Goal: Task Accomplishment & Management: Use online tool/utility

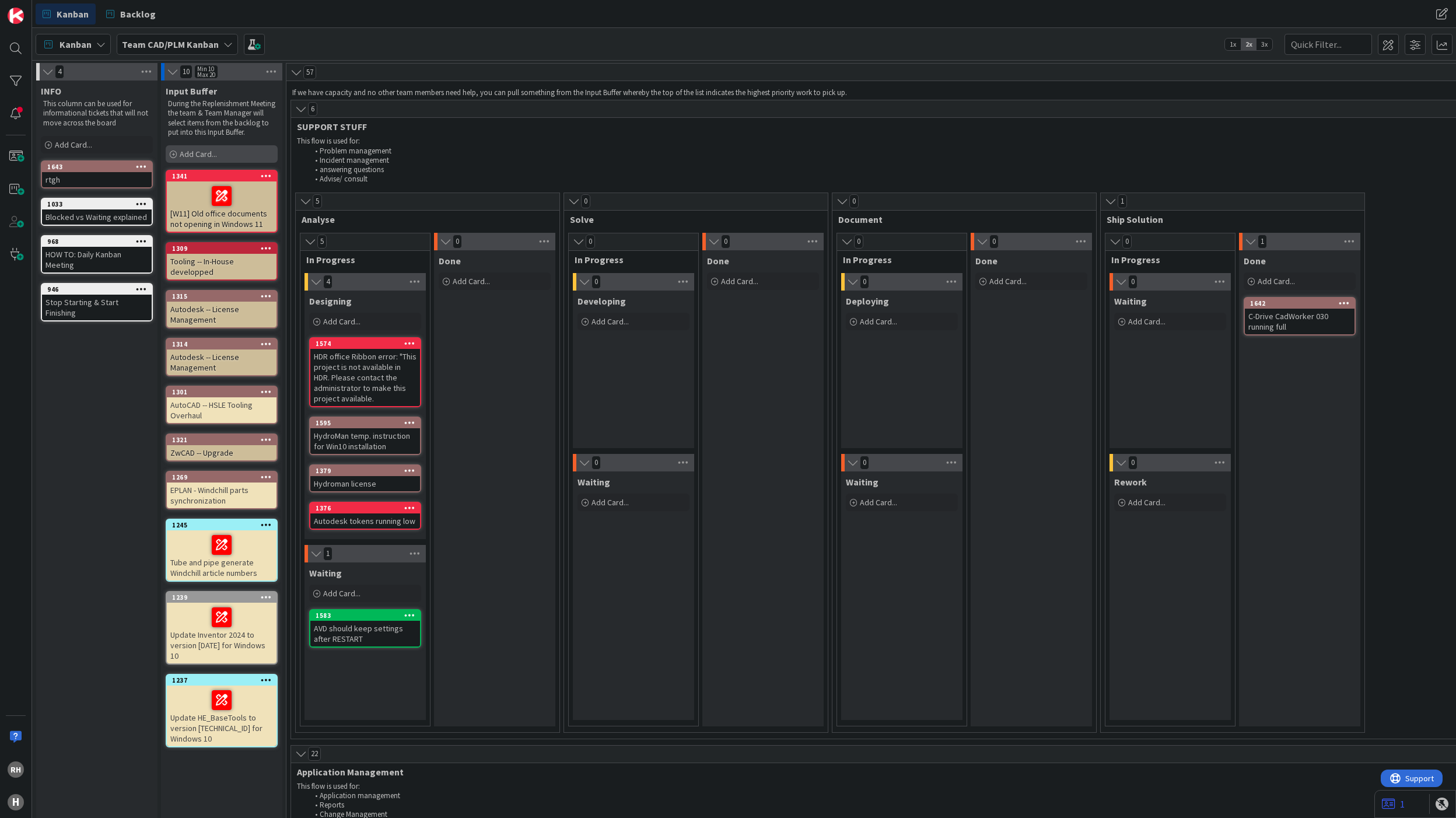
click at [194, 159] on span "Add Card..." at bounding box center [198, 154] width 37 height 10
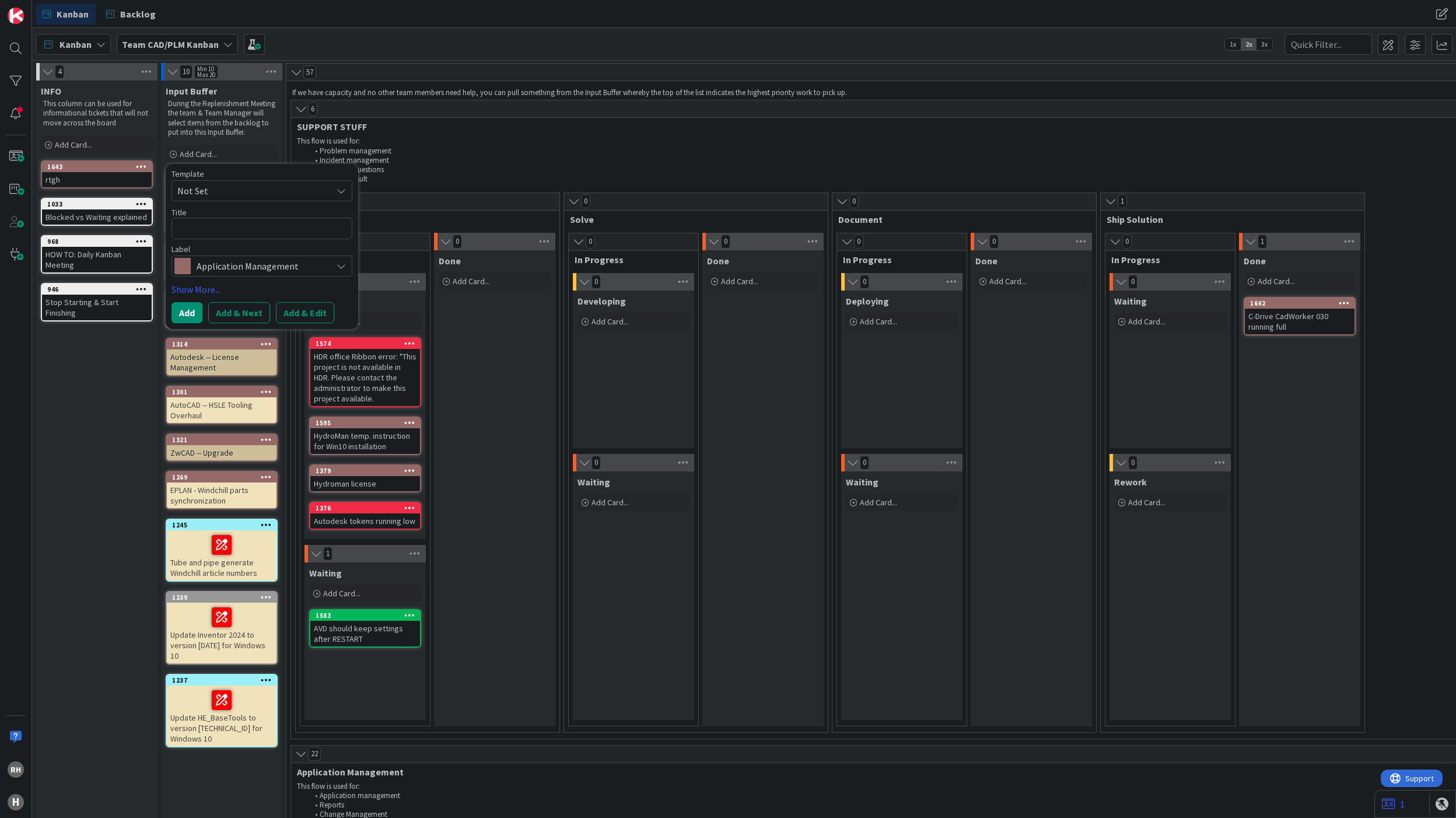
click at [208, 237] on textarea at bounding box center [262, 228] width 181 height 22
type textarea "x"
type textarea "C"
type textarea "x"
type textarea "CA"
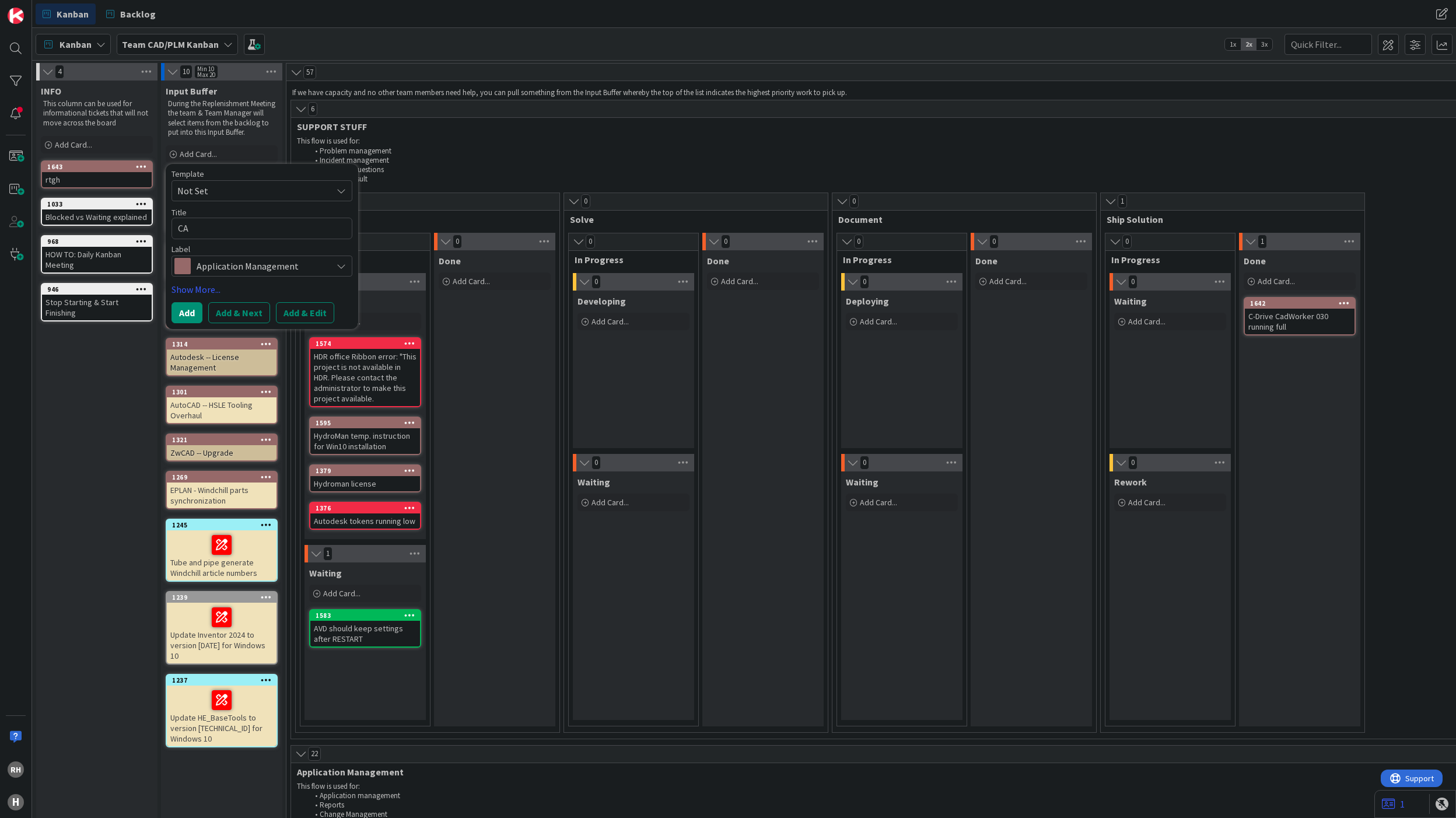
type textarea "x"
type textarea "CAD"
type textarea "x"
type textarea "CAD"
type textarea "x"
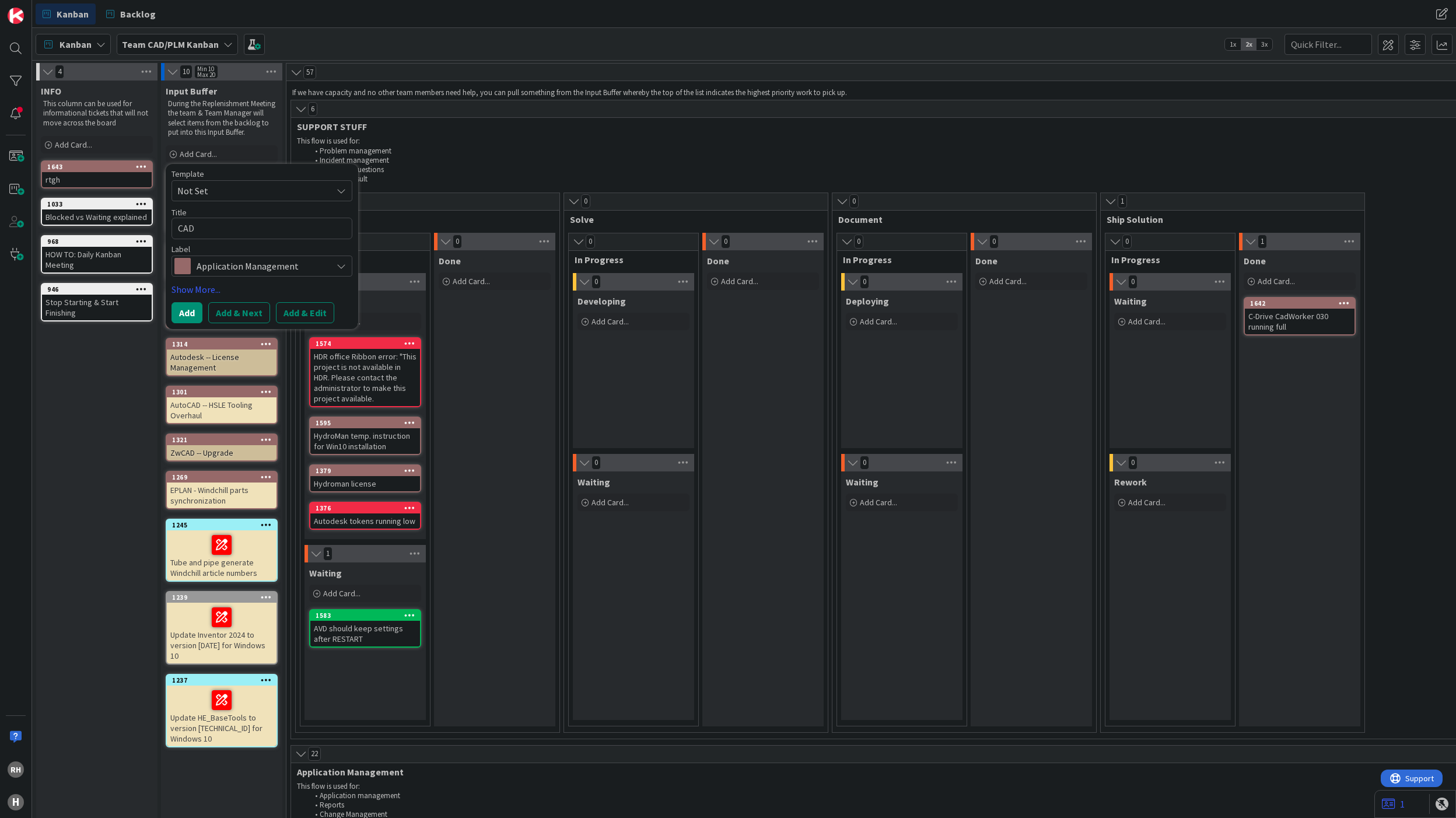
type textarea "CAD W"
type textarea "x"
type textarea "CAD Wo"
type textarea "x"
type textarea "CAD Wor"
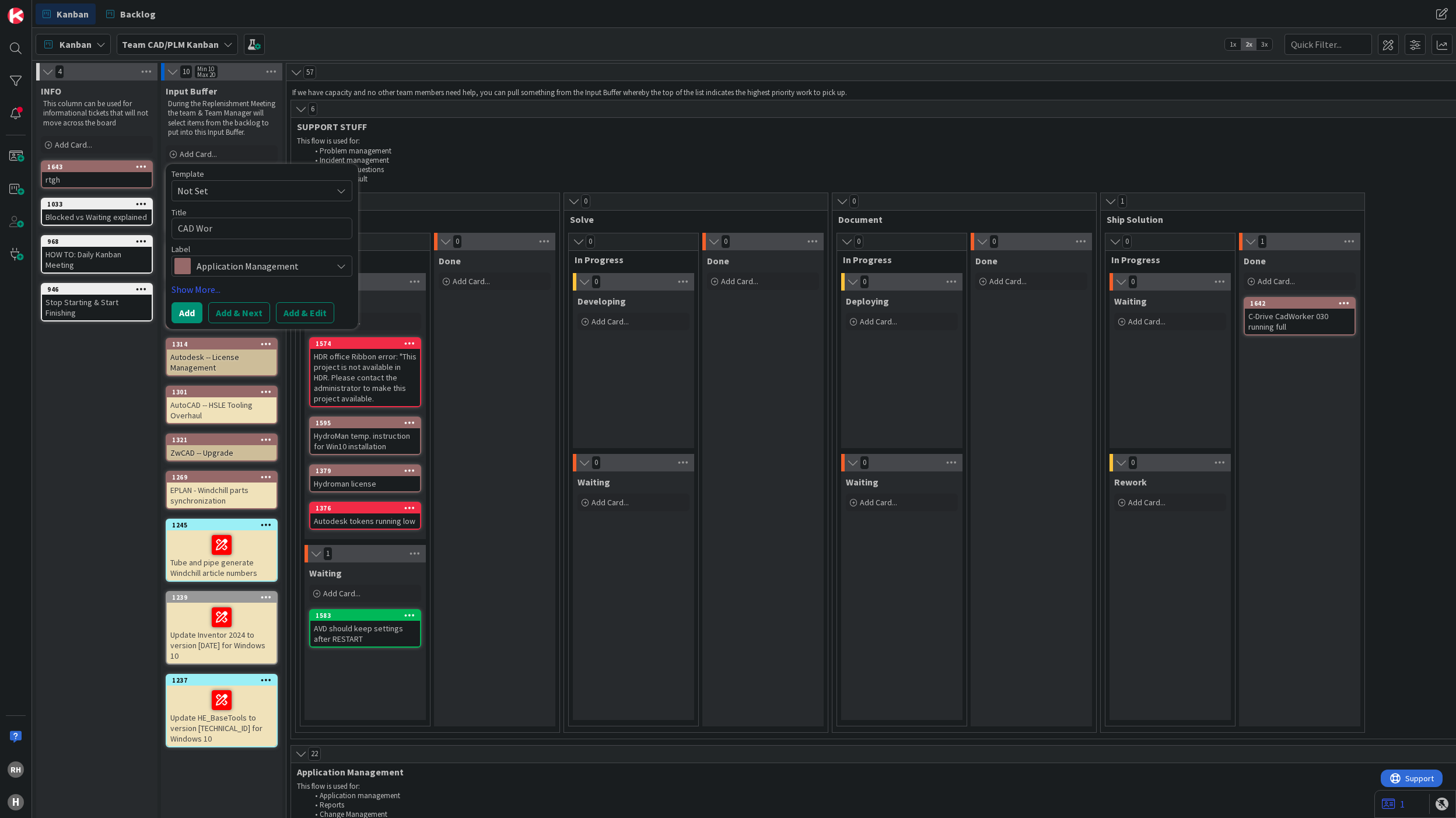
type textarea "x"
type textarea "CAD Work"
type textarea "x"
type textarea "CAD Worke"
type textarea "x"
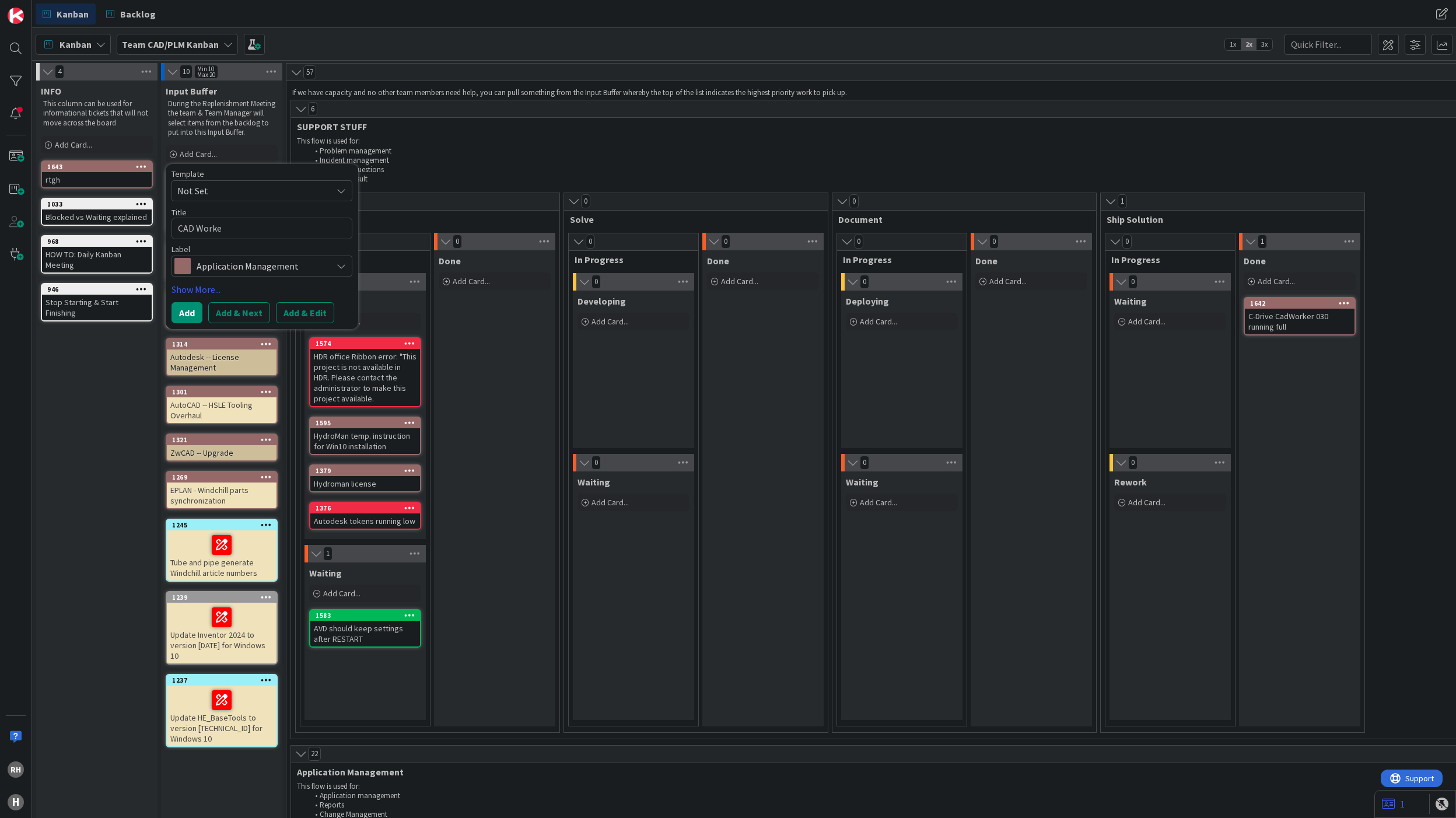
type textarea "CAD Worker"
type textarea "x"
type textarea "CAD Worker"
type textarea "x"
type textarea "CAD Worker I"
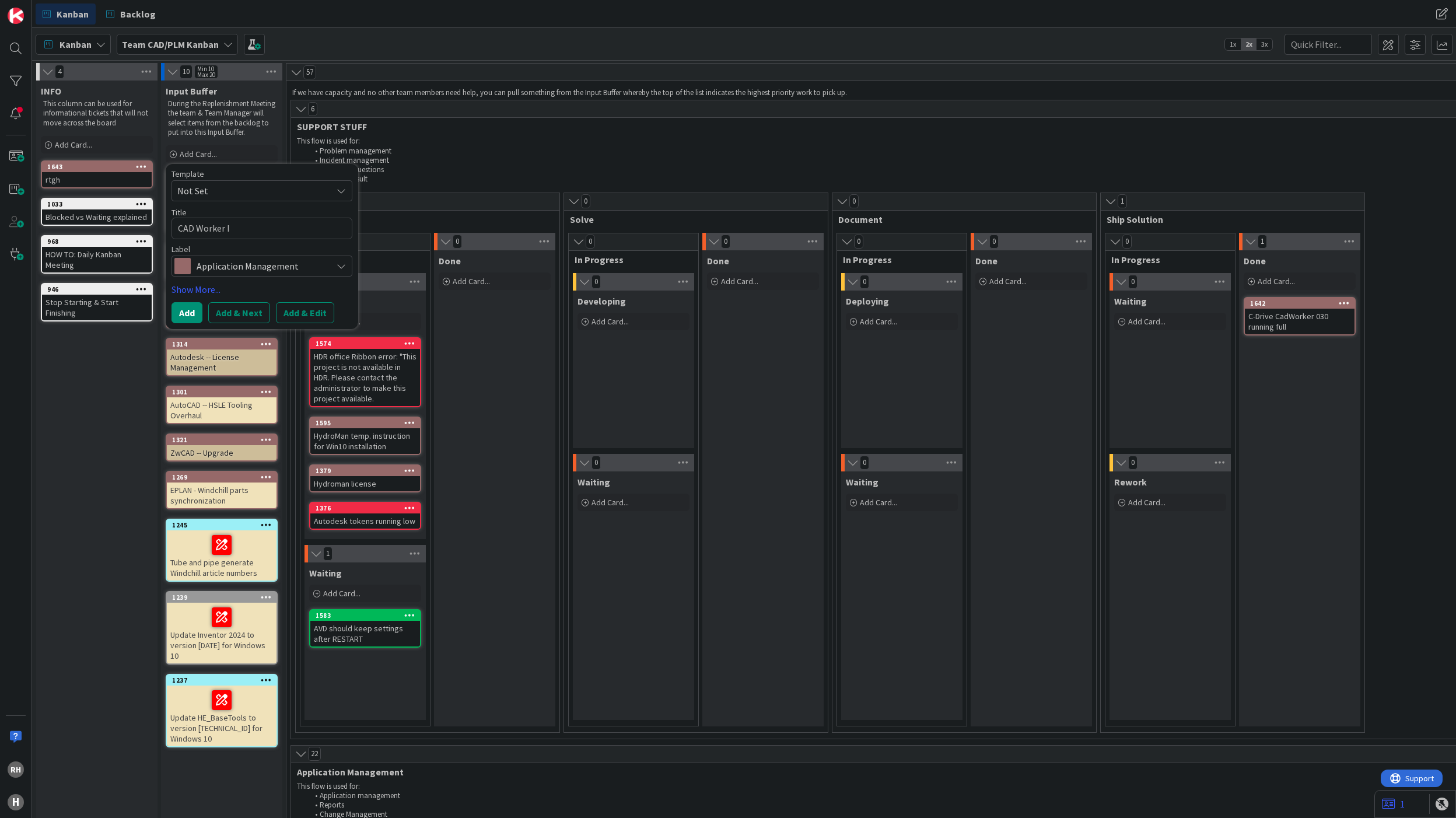
type textarea "x"
type textarea "CAD Worker IS"
type textarea "x"
type textarea "CAD Worker ISA"
type textarea "x"
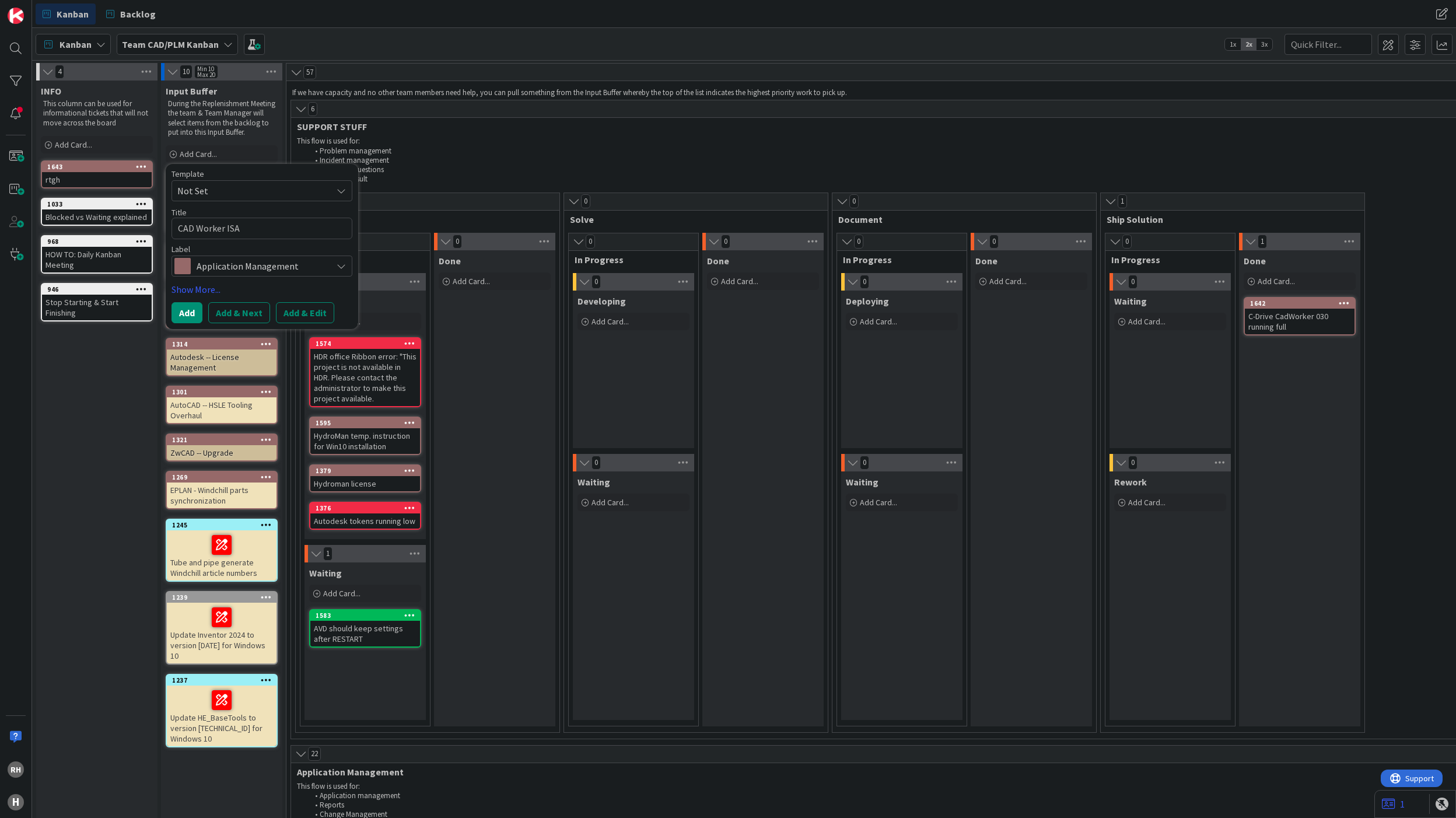
type textarea "CAD Worker ISAH"
type textarea "x"
type textarea "CAD Worker ISAH"
type textarea "x"
type textarea "CAD Worker ISAH G"
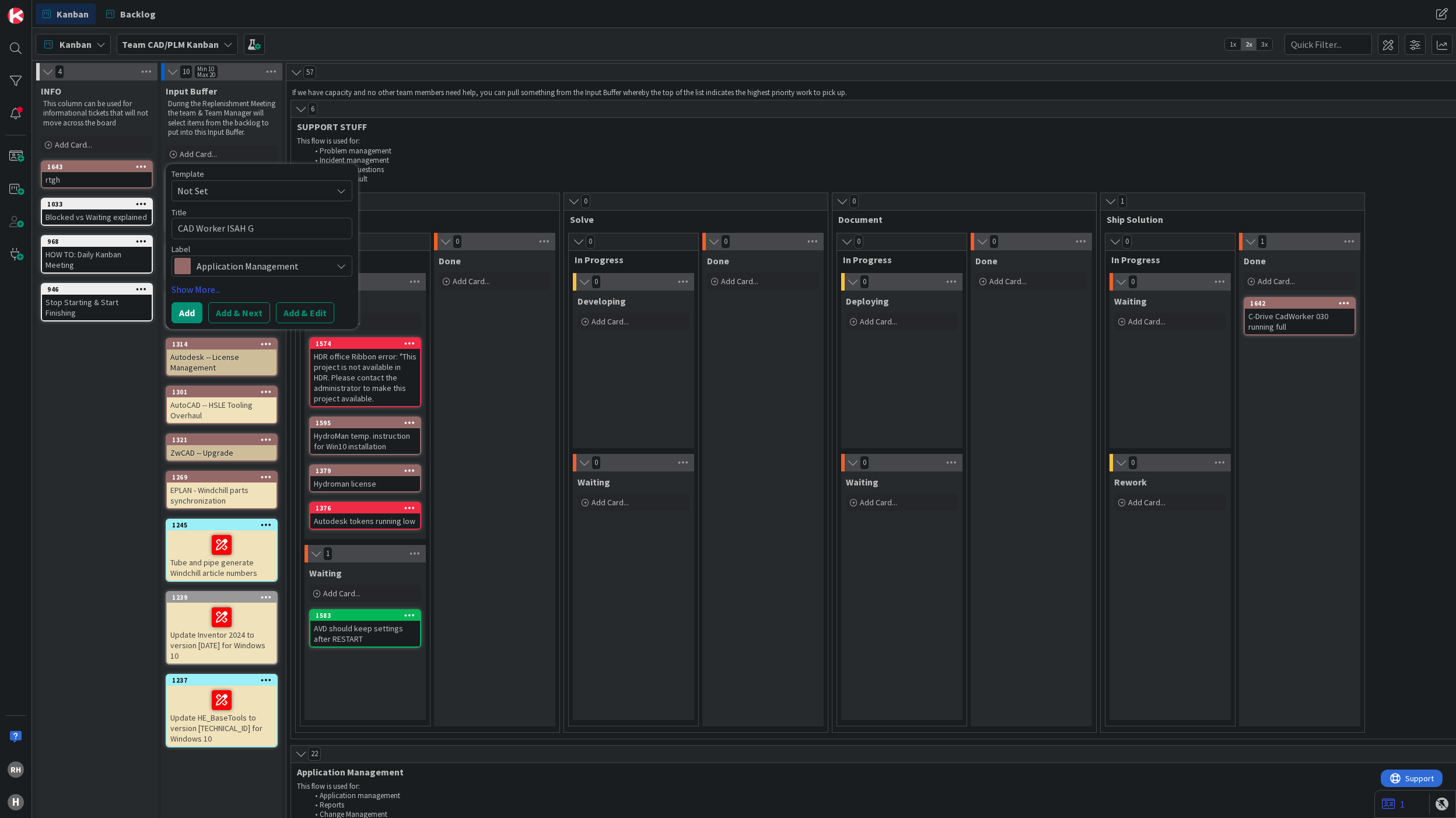
type textarea "x"
type textarea "CAD Worker ISAH Gl"
type textarea "x"
type textarea "CAD Worker ISAH G"
type textarea "x"
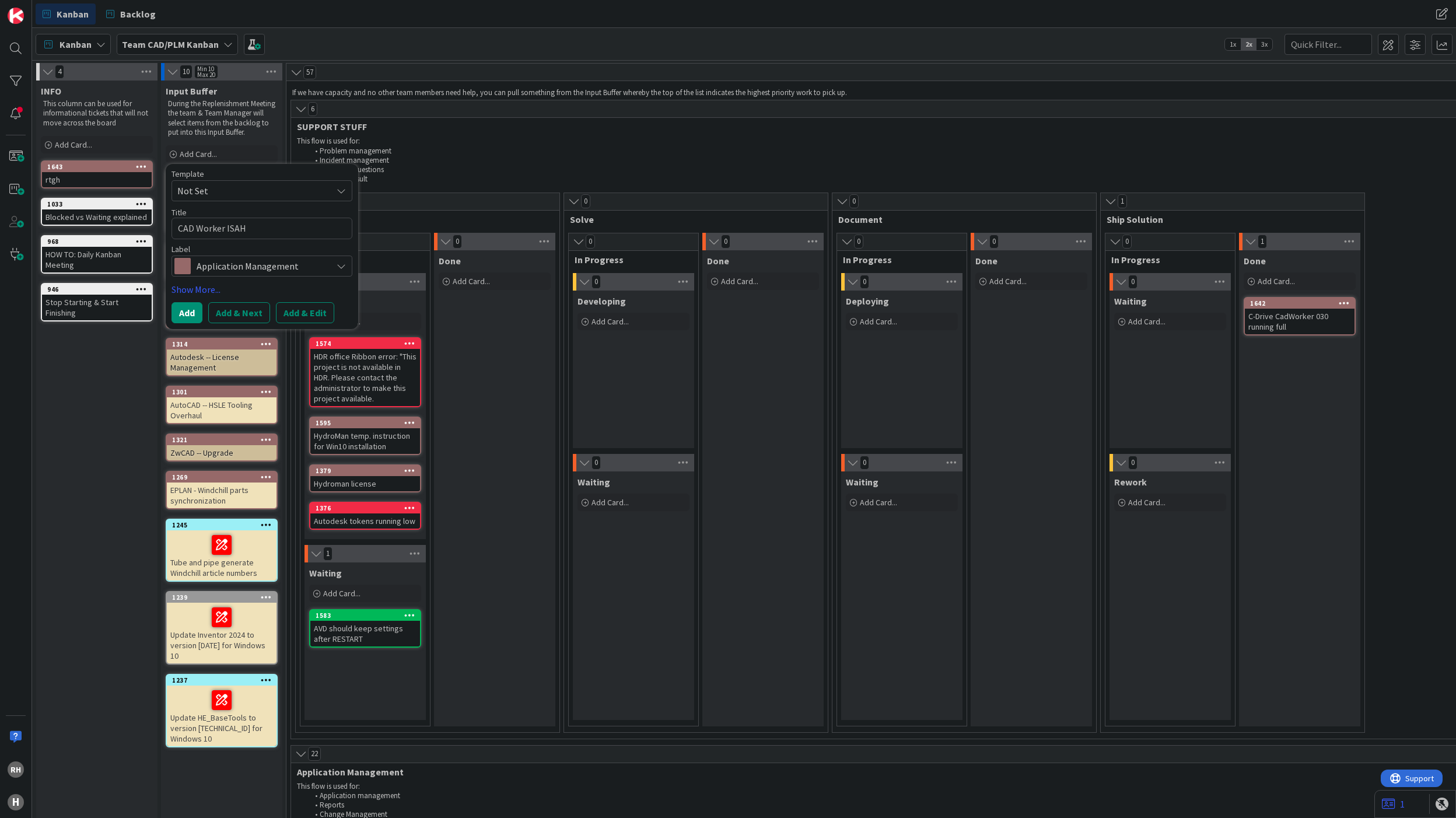
type textarea "CAD Worker ISAH"
click at [237, 239] on textarea "CAD Worker ISAH" at bounding box center [262, 228] width 181 height 22
paste textarea "[DOMAIN_NAME]"
type textarea "x"
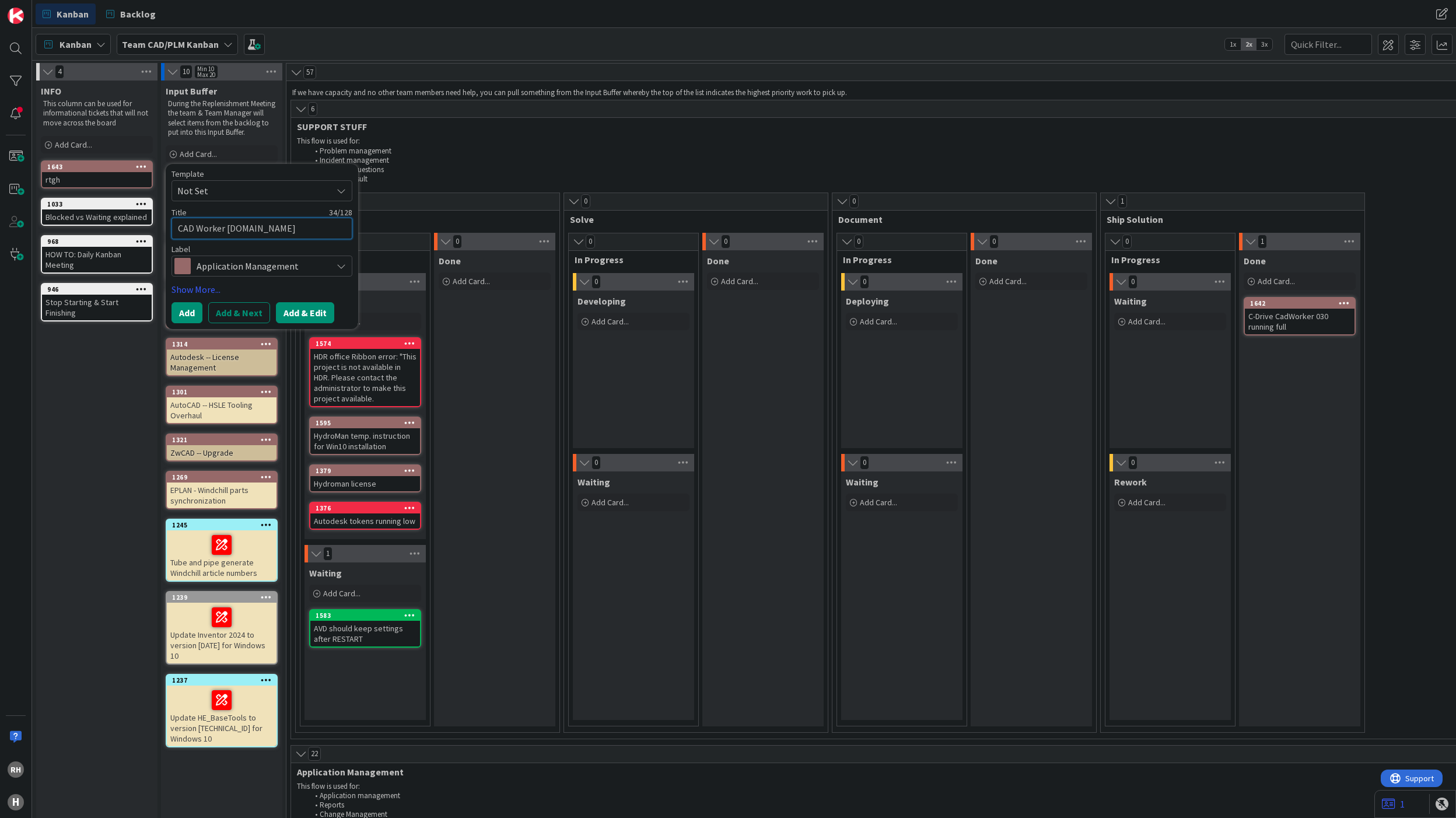
type textarea "CAD Worker [DOMAIN_NAME]"
click at [311, 319] on button "Add & Edit" at bounding box center [305, 313] width 58 height 21
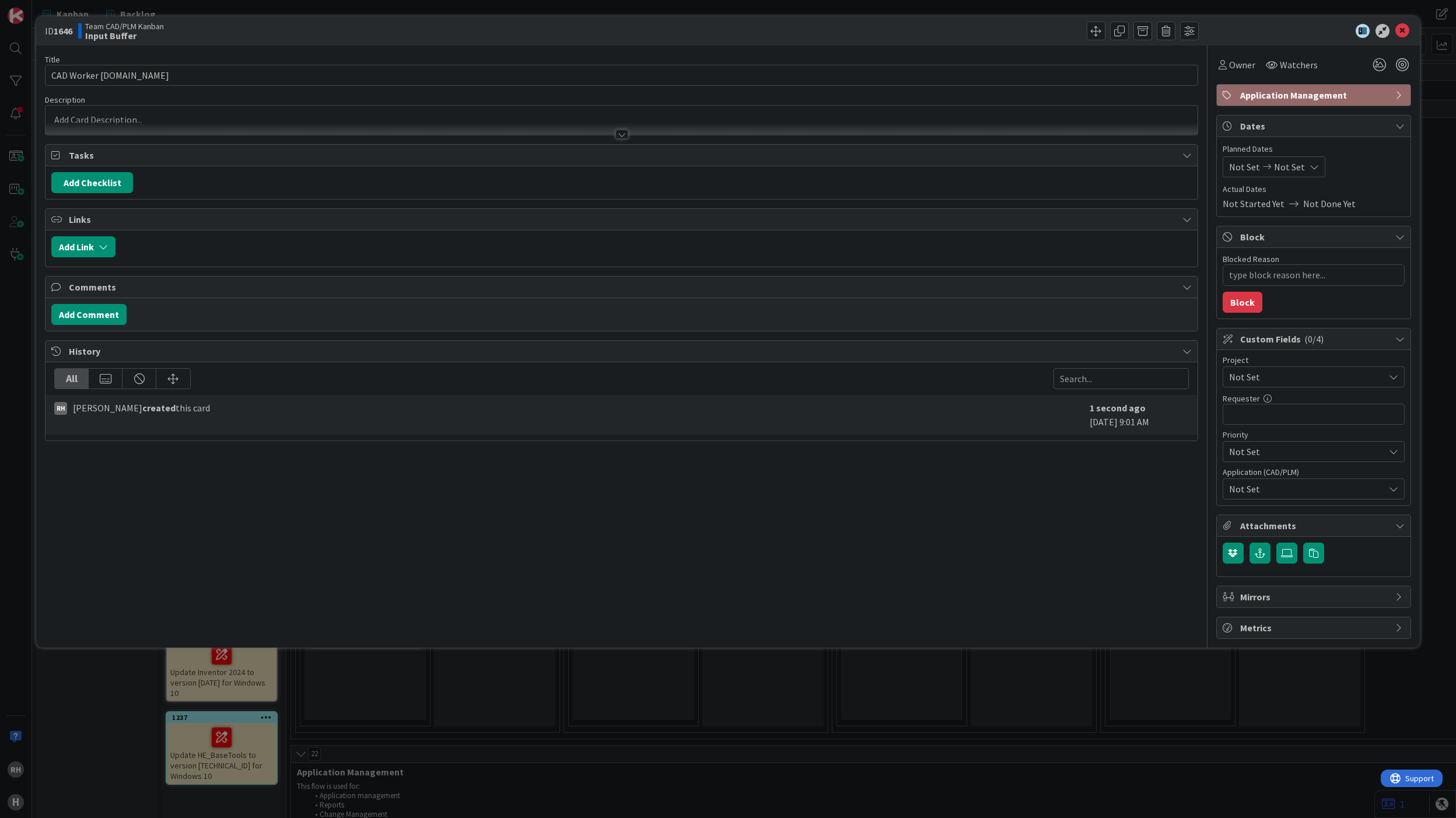
type textarea "x"
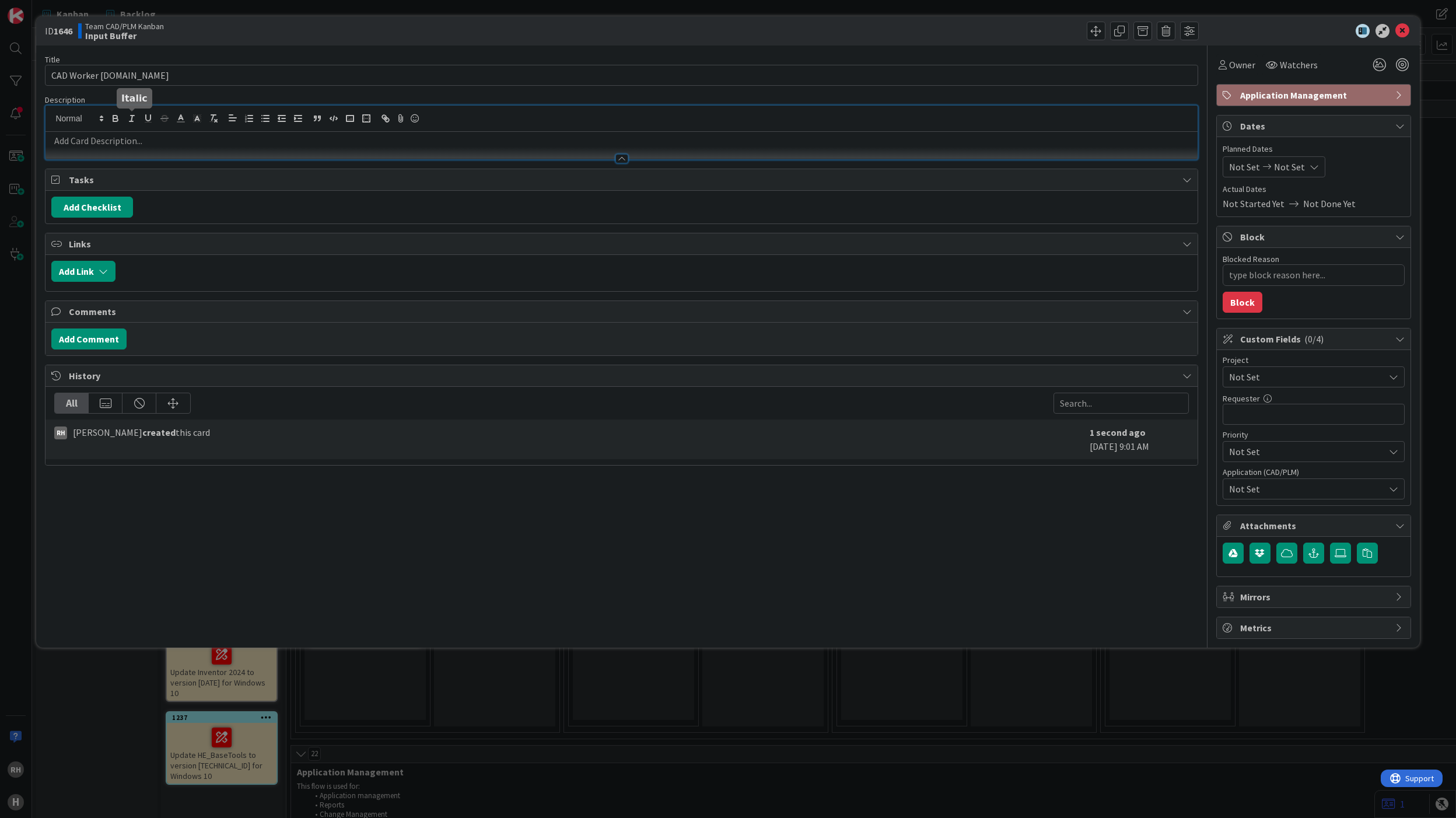
click at [128, 119] on div at bounding box center [621, 132] width 1152 height 54
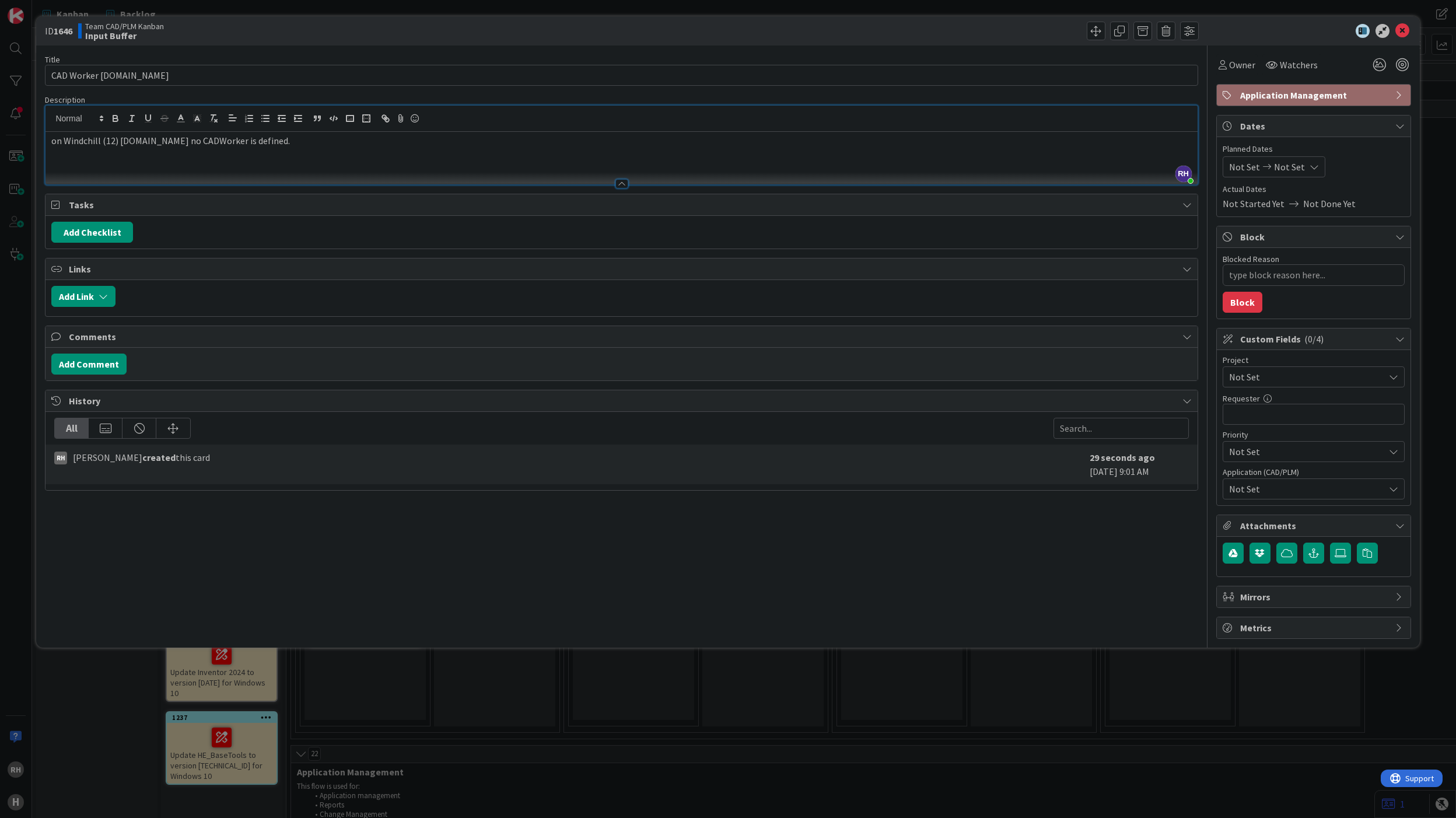
click at [52, 145] on p "on Windchill (12) [DOMAIN_NAME] no CADWorker is defined." at bounding box center [621, 141] width 1140 height 14
click at [94, 163] on div "On Windchill (12) [DOMAIN_NAME] no CADWorker is defined." at bounding box center [621, 158] width 1152 height 52
drag, startPoint x: 260, startPoint y: 138, endPoint x: 241, endPoint y: 152, distance: 23.6
click at [241, 152] on p at bounding box center [621, 154] width 1140 height 14
click at [229, 155] on p "SCH01-23-005V used on WC12 acc-Windchill" at bounding box center [621, 154] width 1140 height 14
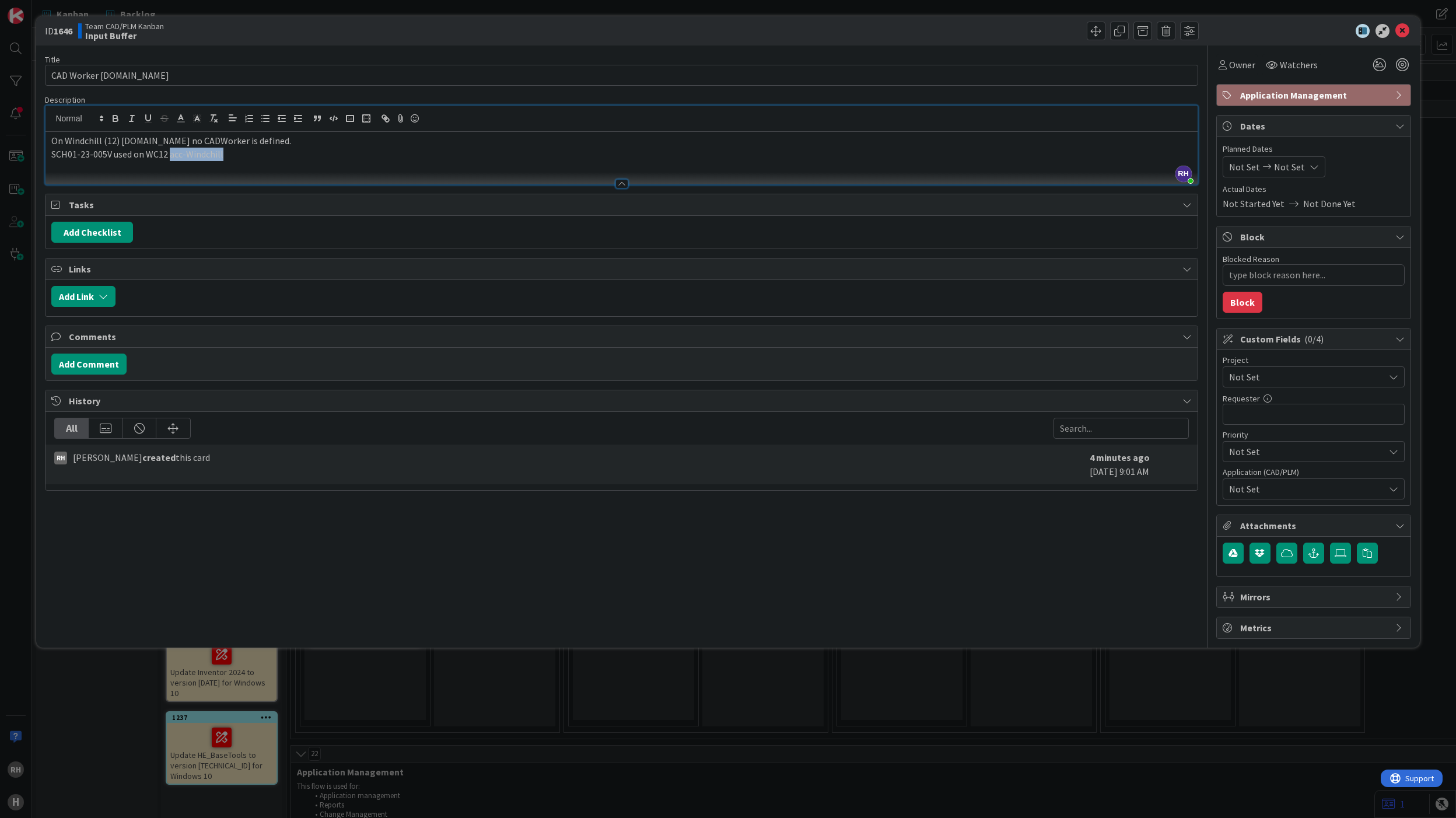
drag, startPoint x: 229, startPoint y: 156, endPoint x: 171, endPoint y: 156, distance: 58.0
click at [171, 156] on p "SCH01-23-005V used on WC12 acc-Windchill" at bounding box center [621, 154] width 1140 height 14
click at [1399, 27] on icon at bounding box center [1402, 31] width 14 height 14
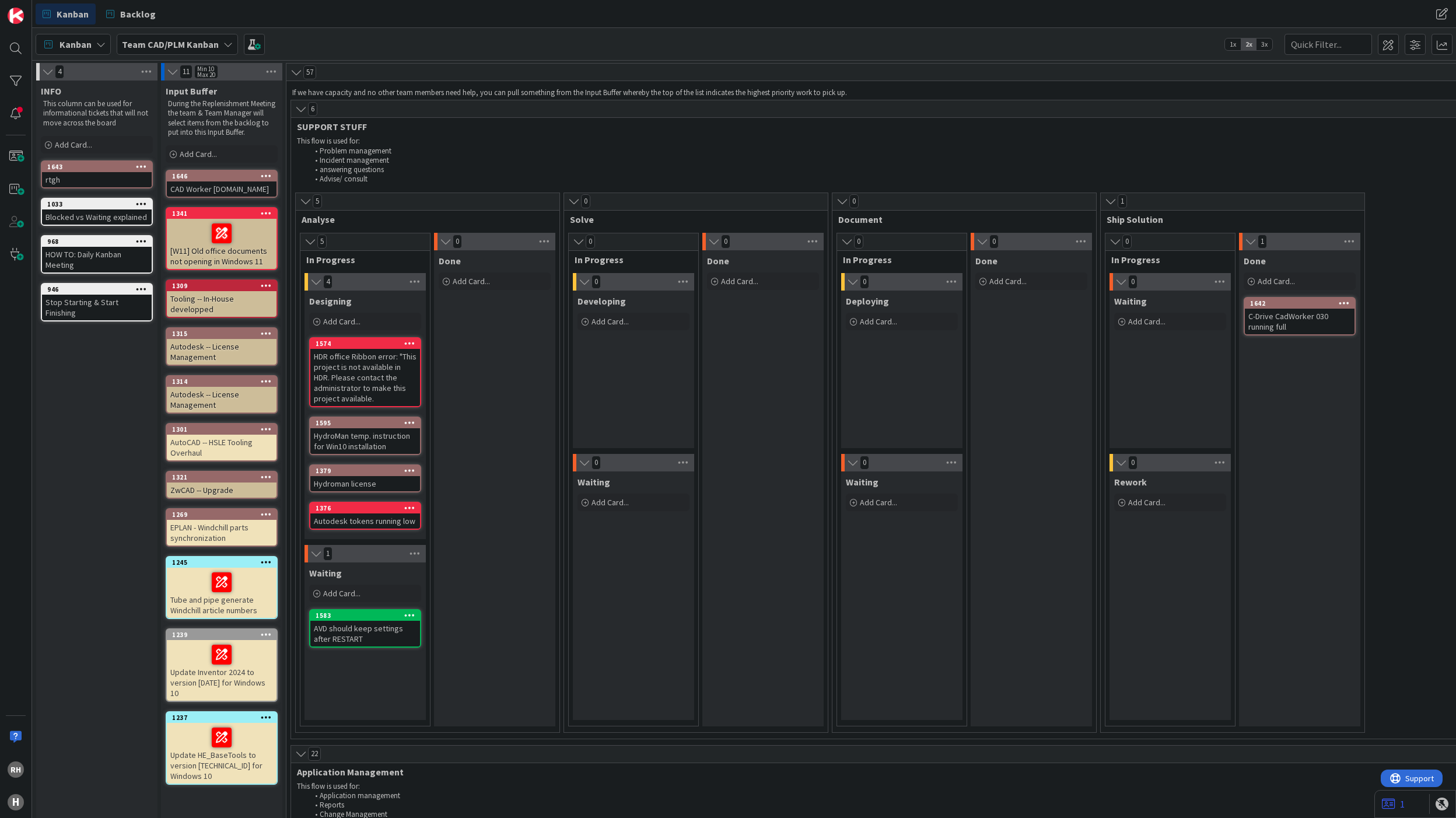
click at [225, 196] on div "CAD Worker [DOMAIN_NAME]" at bounding box center [221, 188] width 109 height 15
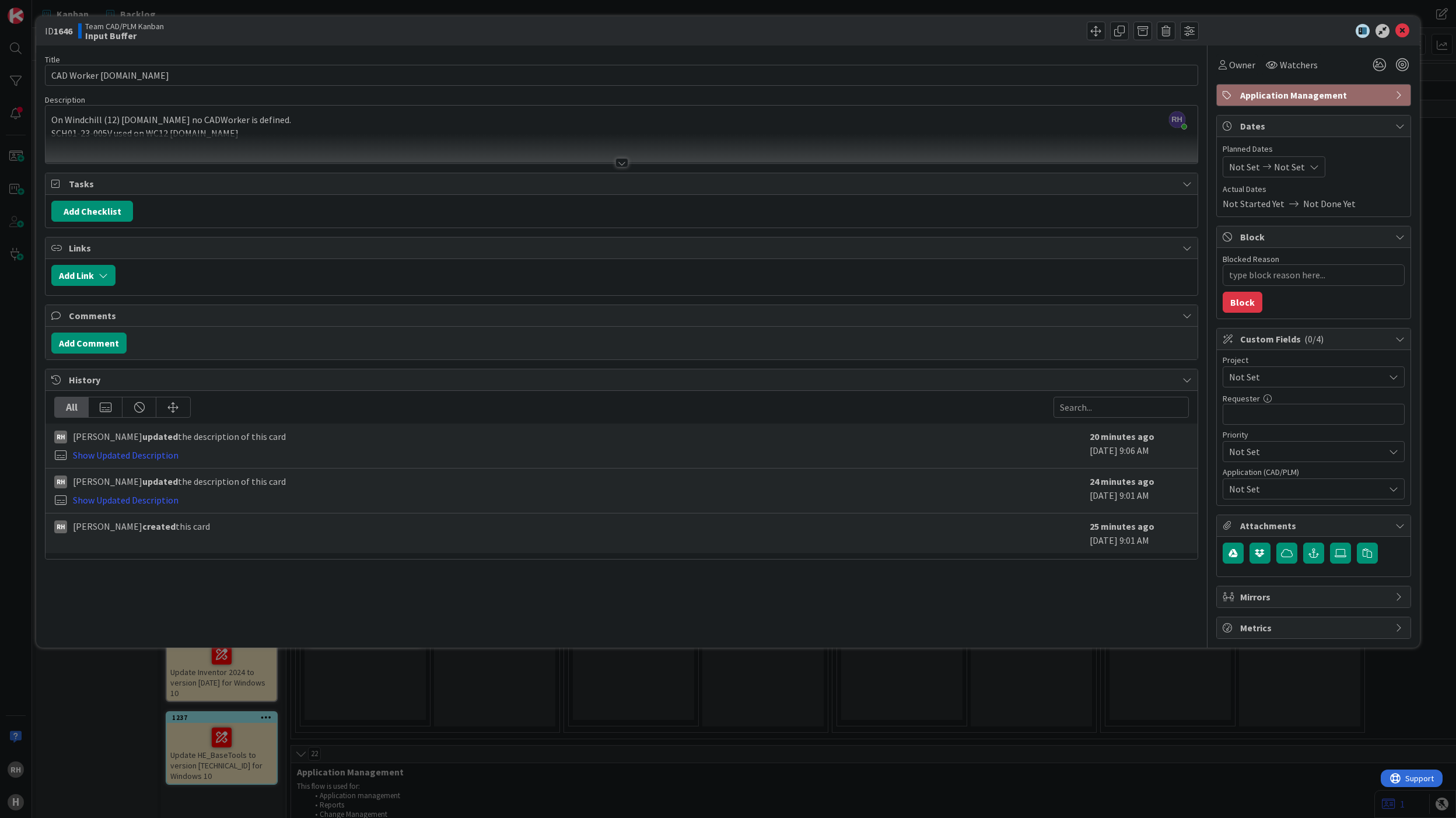
click at [625, 163] on div at bounding box center [622, 163] width 13 height 10
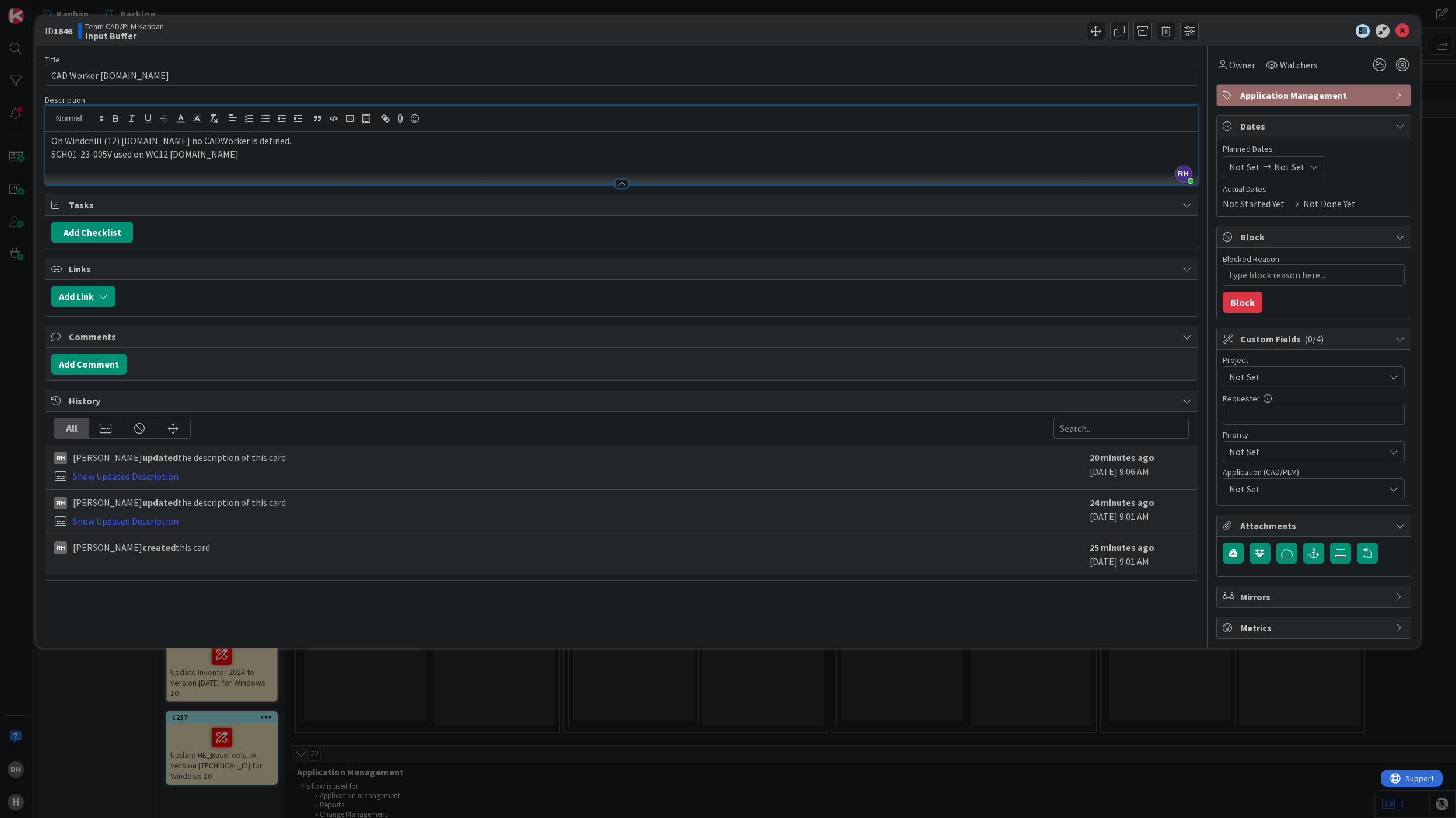
click at [426, 166] on div "On Windchill (12) [DOMAIN_NAME] no CADWorker is defined. SCH01-23-005V used on …" at bounding box center [621, 158] width 1152 height 52
type textarea "x"
click at [86, 230] on button "Add Checklist" at bounding box center [92, 232] width 81 height 21
click at [110, 287] on input at bounding box center [147, 289] width 181 height 21
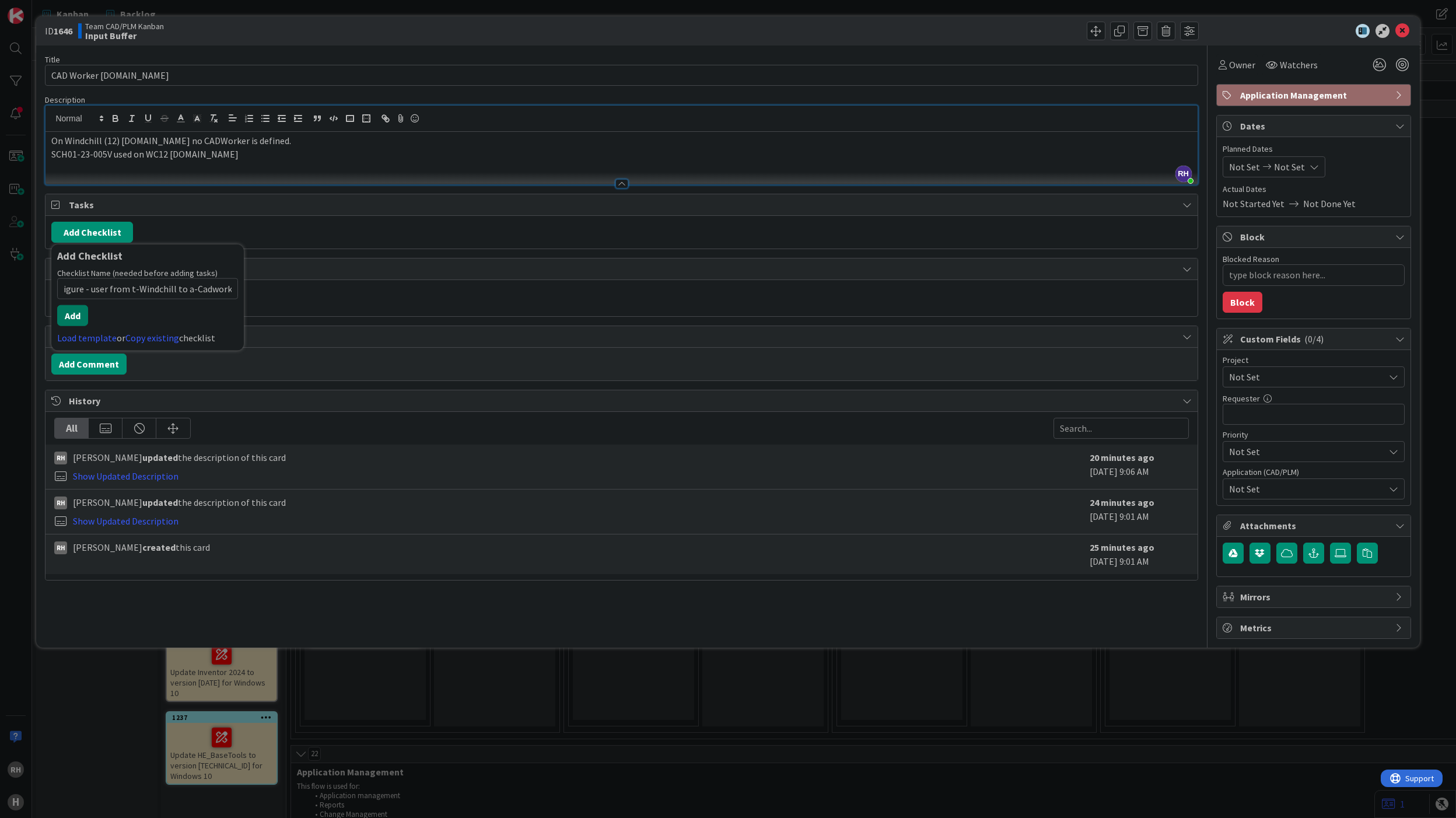
type input "Reconfigure - user from t-Windchill to a-Cadworker"
click at [80, 311] on button "Add" at bounding box center [72, 316] width 31 height 21
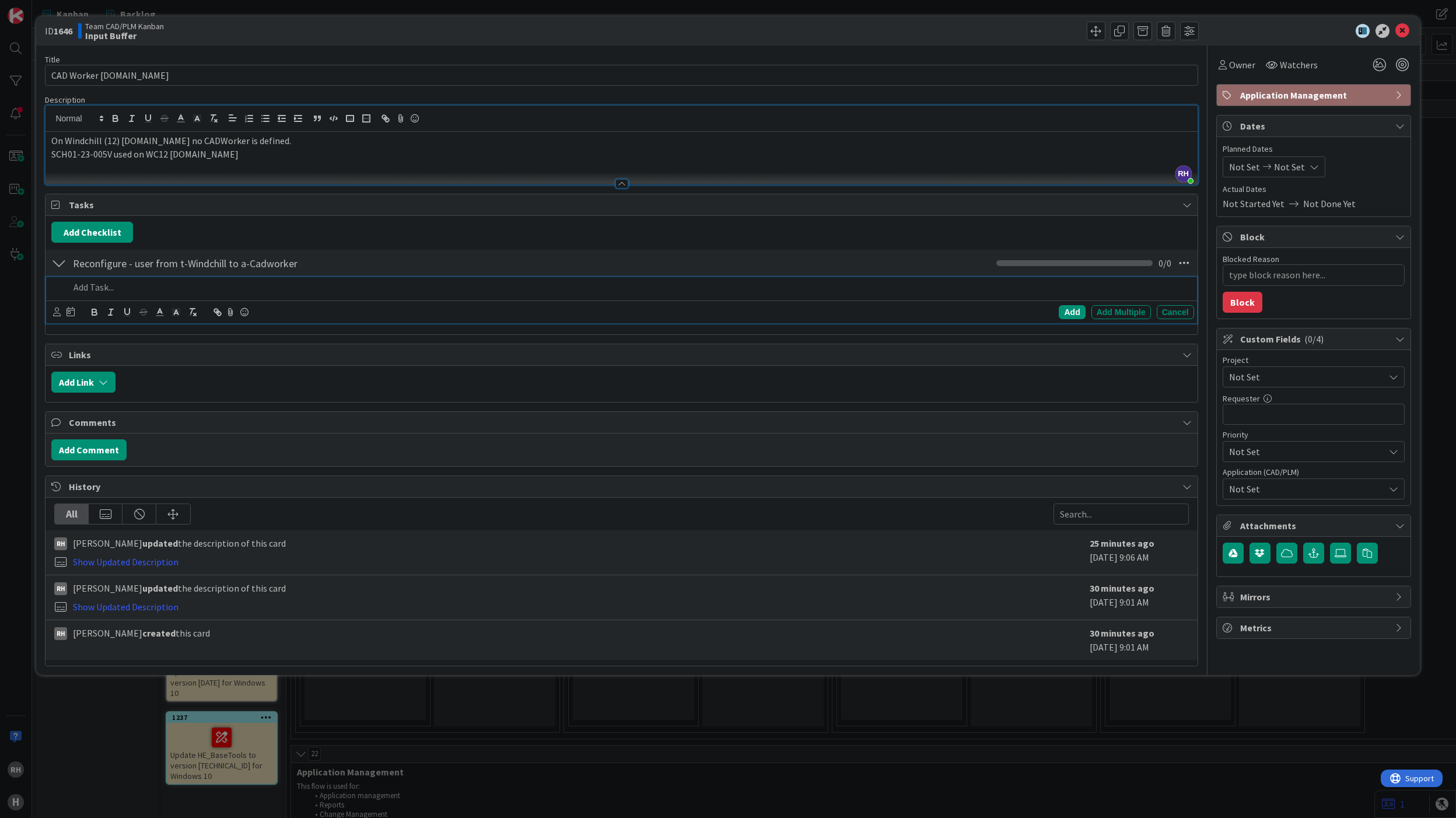
type textarea "x"
click at [64, 265] on div at bounding box center [59, 263] width 15 height 21
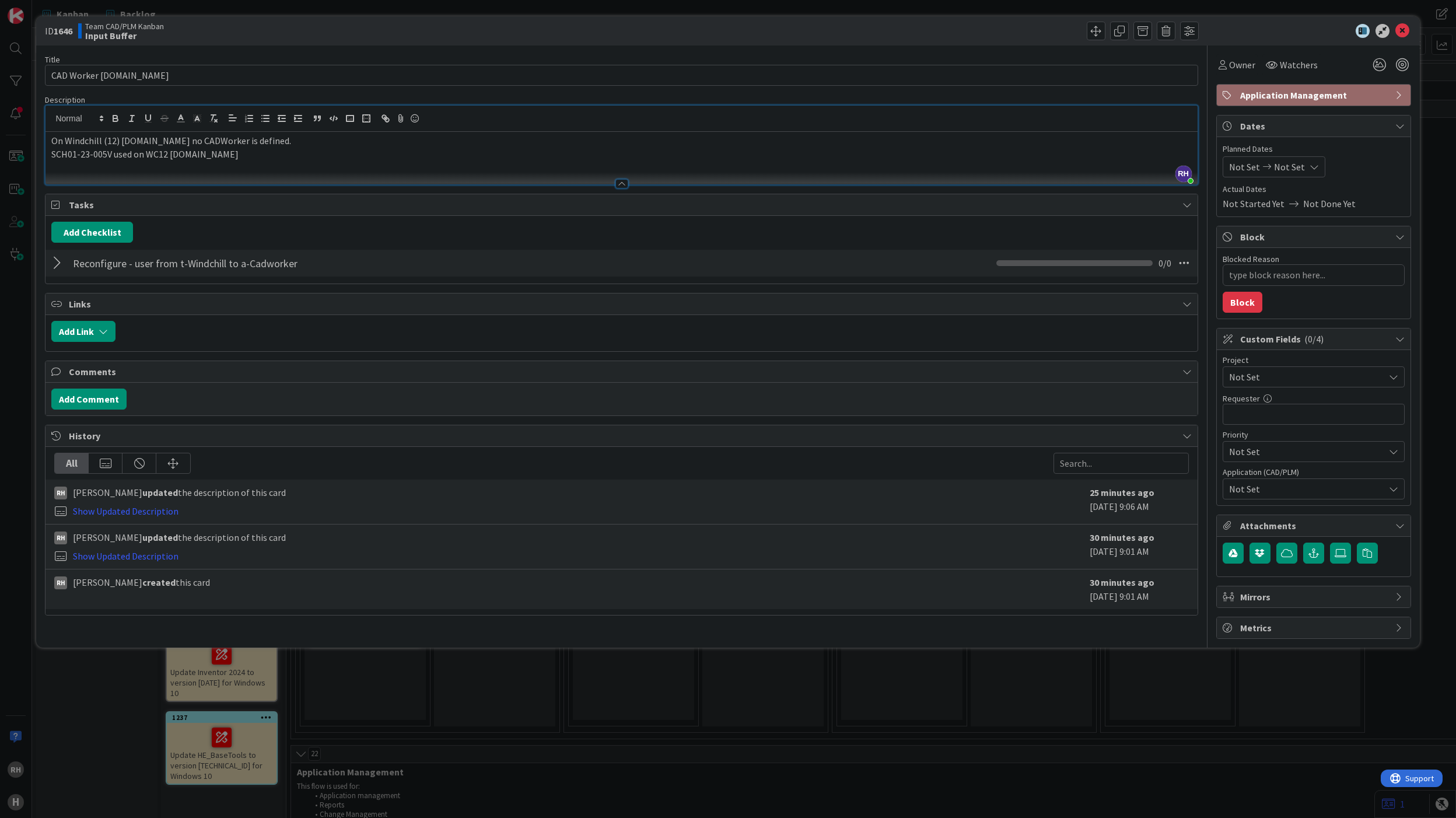
click at [64, 265] on div at bounding box center [59, 263] width 15 height 21
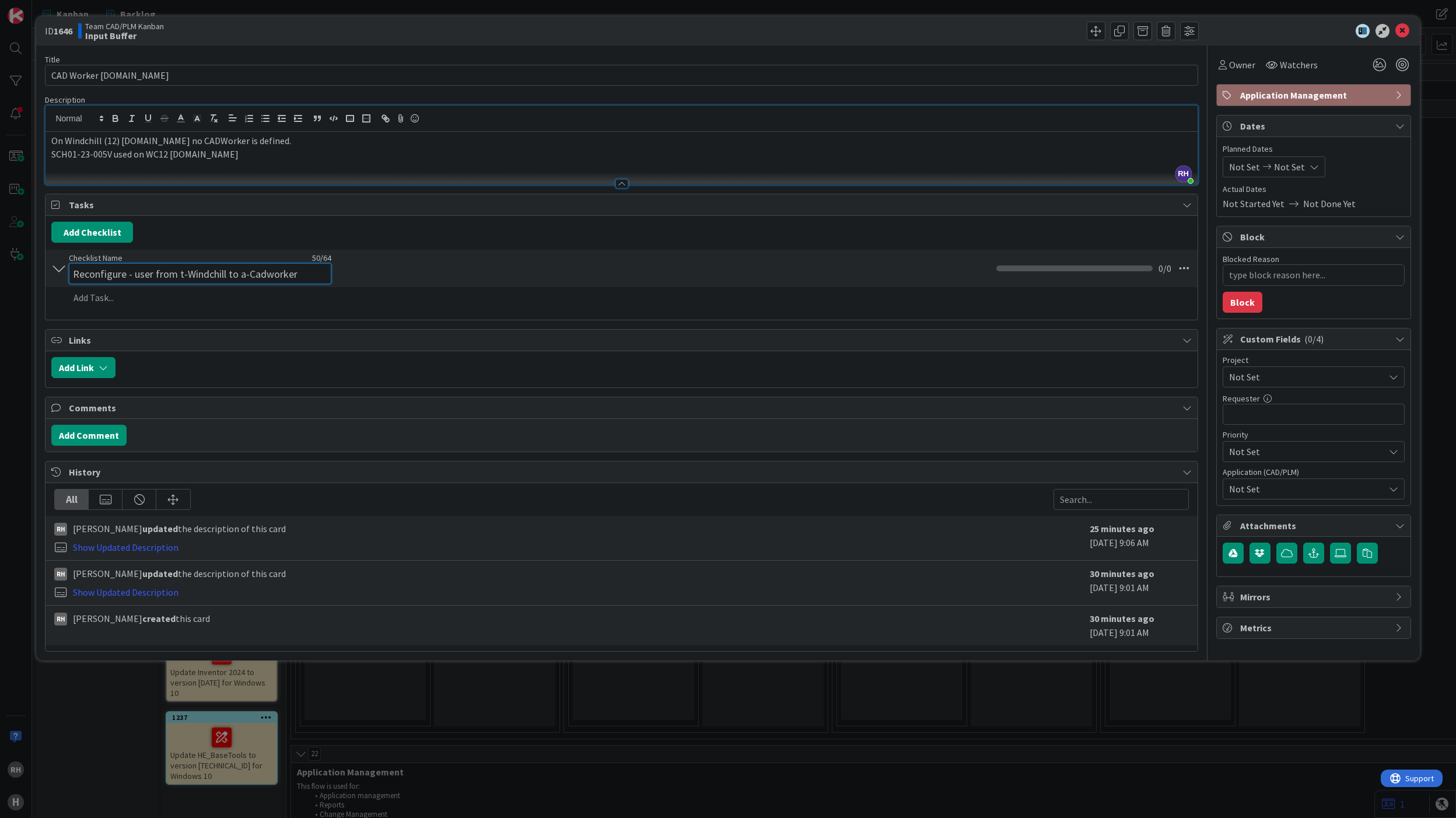
click at [122, 269] on input "Reconfigure - user from t-Windchill to a-Cadworker" at bounding box center [200, 274] width 262 height 21
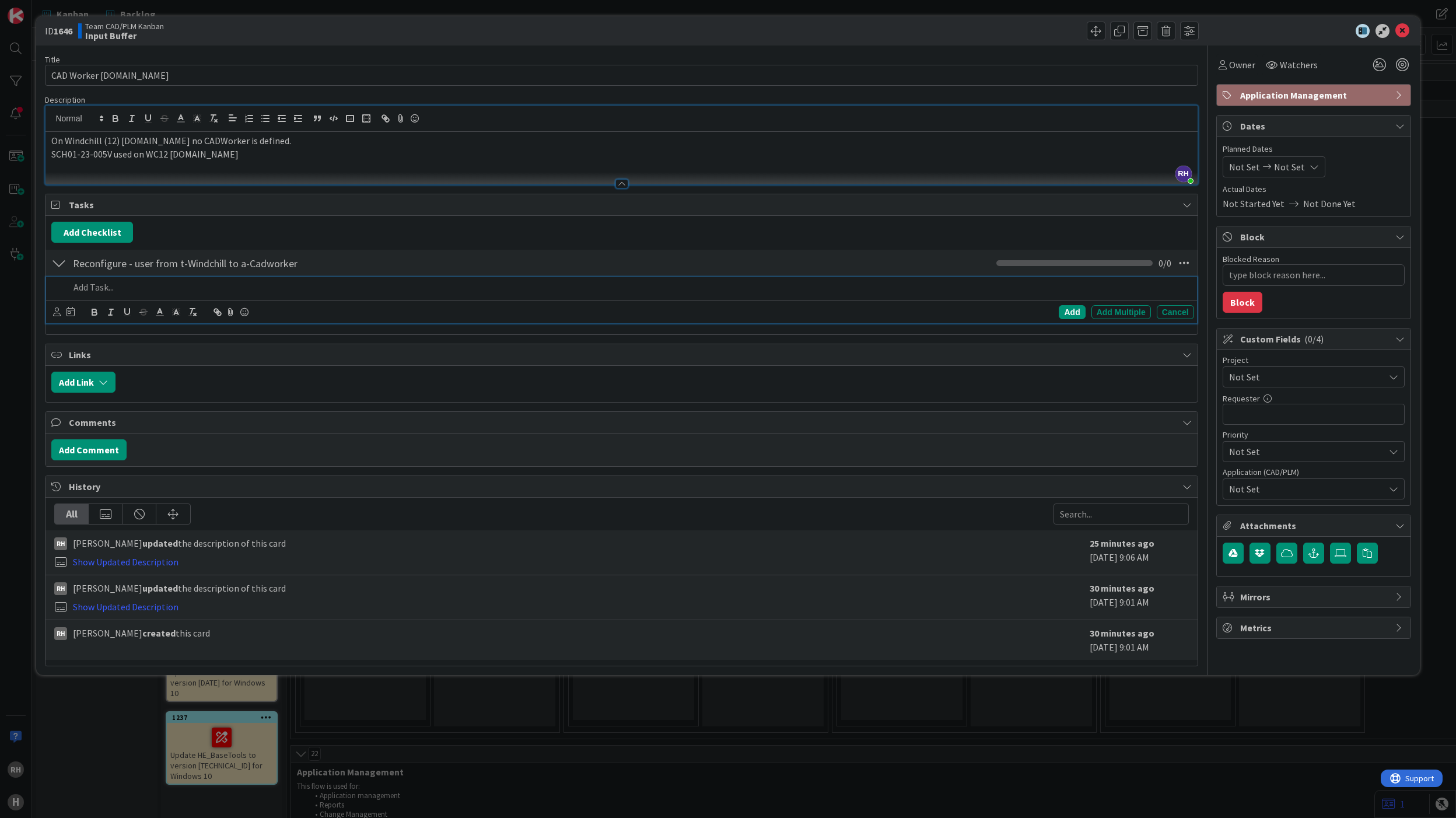
click at [526, 296] on div at bounding box center [629, 287] width 1129 height 20
click at [110, 228] on button "Add Checklist" at bounding box center [92, 232] width 81 height 21
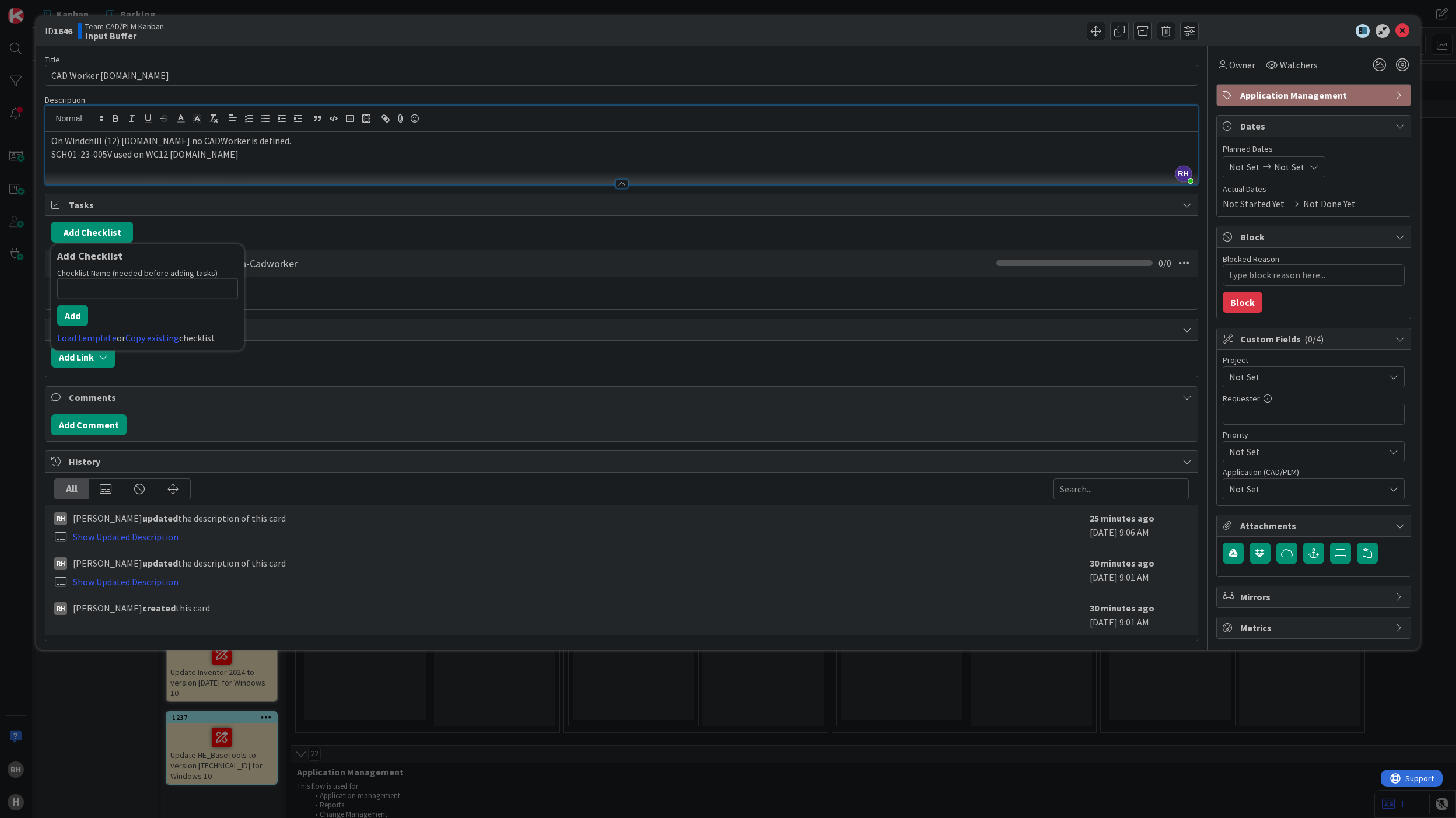
click at [122, 294] on input at bounding box center [147, 289] width 181 height 21
type input "A"
type input "Remove from acc-plm Windchill"
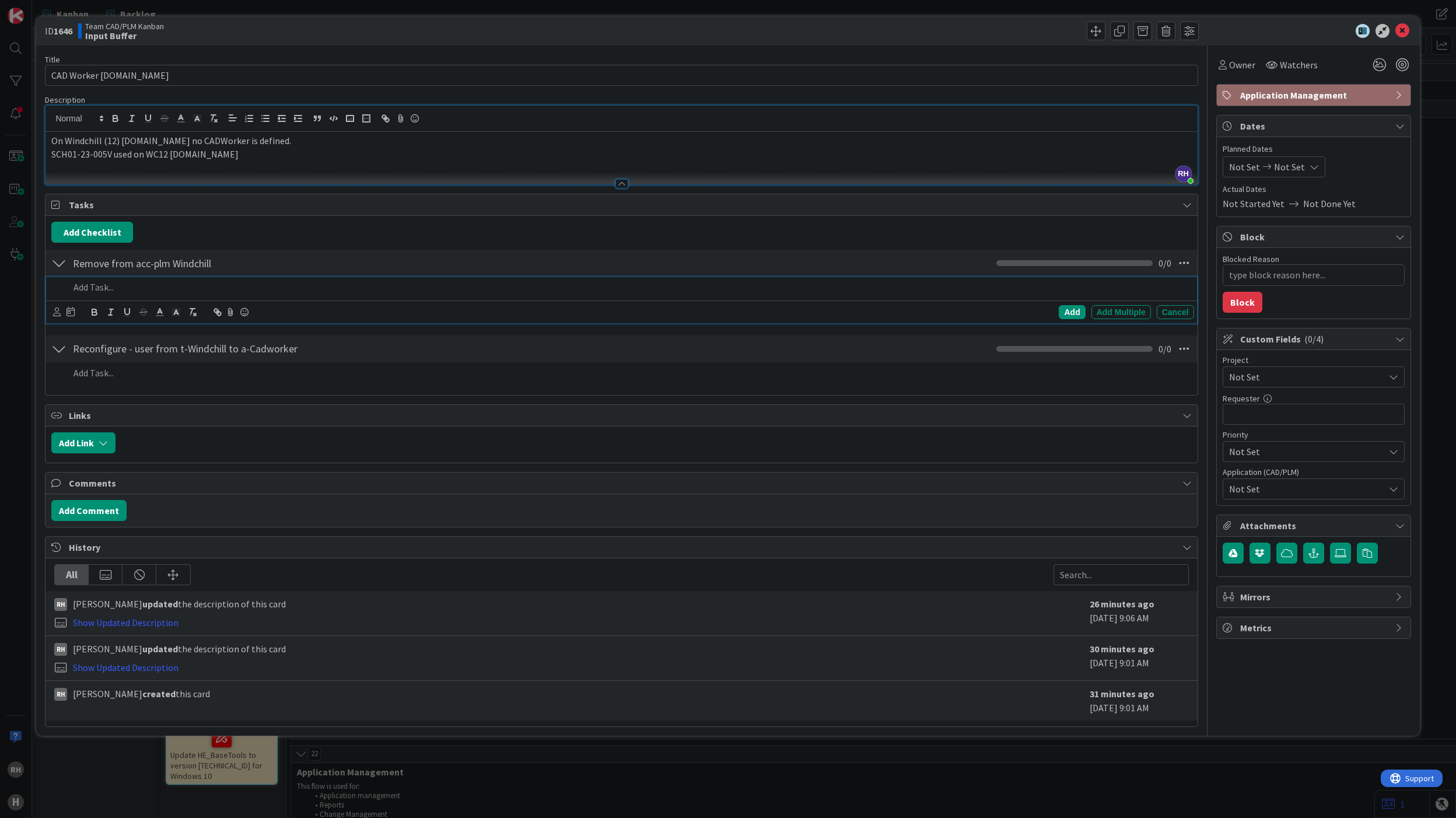
click at [288, 486] on span "Comments" at bounding box center [623, 483] width 1107 height 14
type textarea "x"
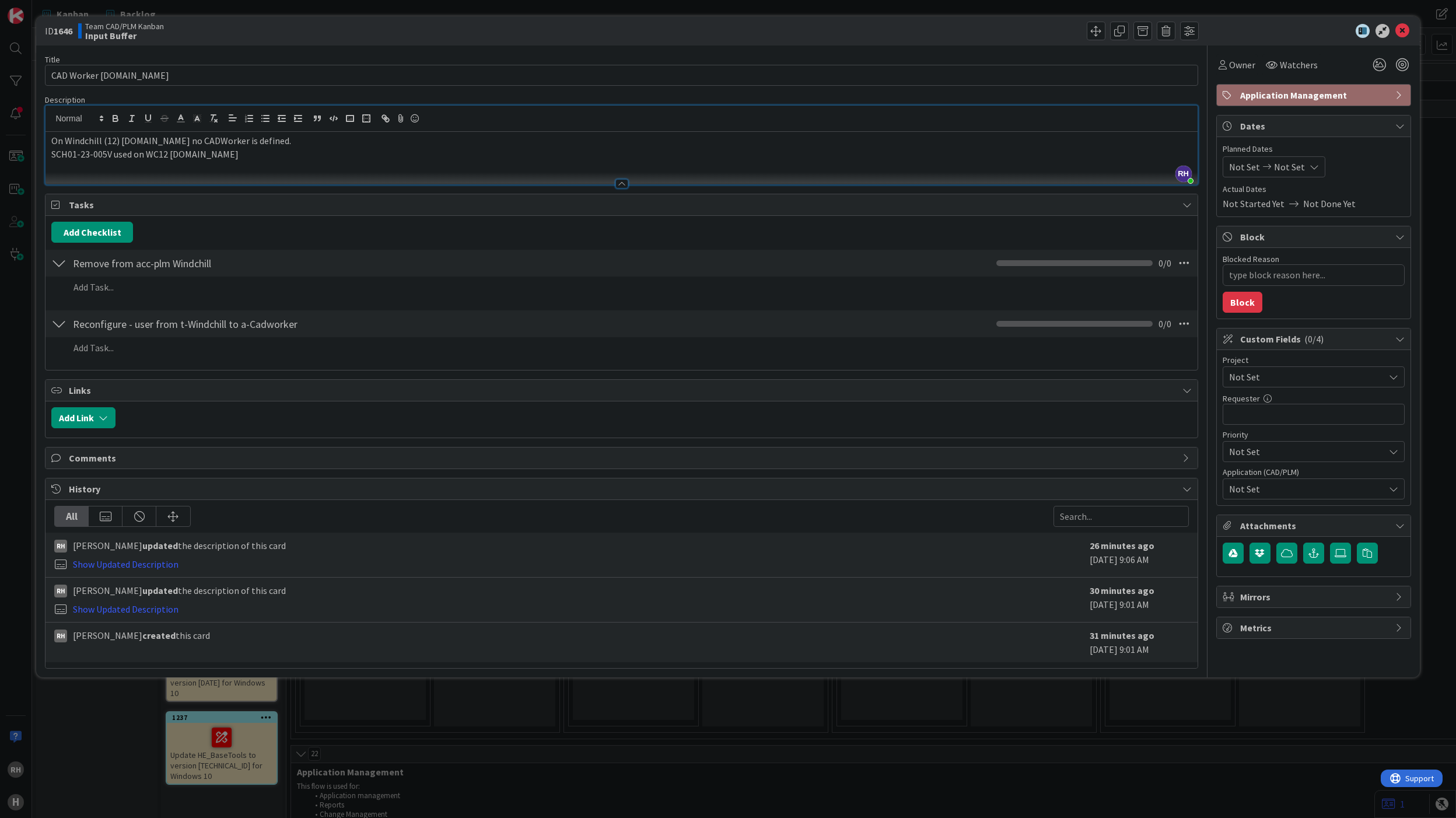
click at [59, 268] on div at bounding box center [59, 263] width 15 height 21
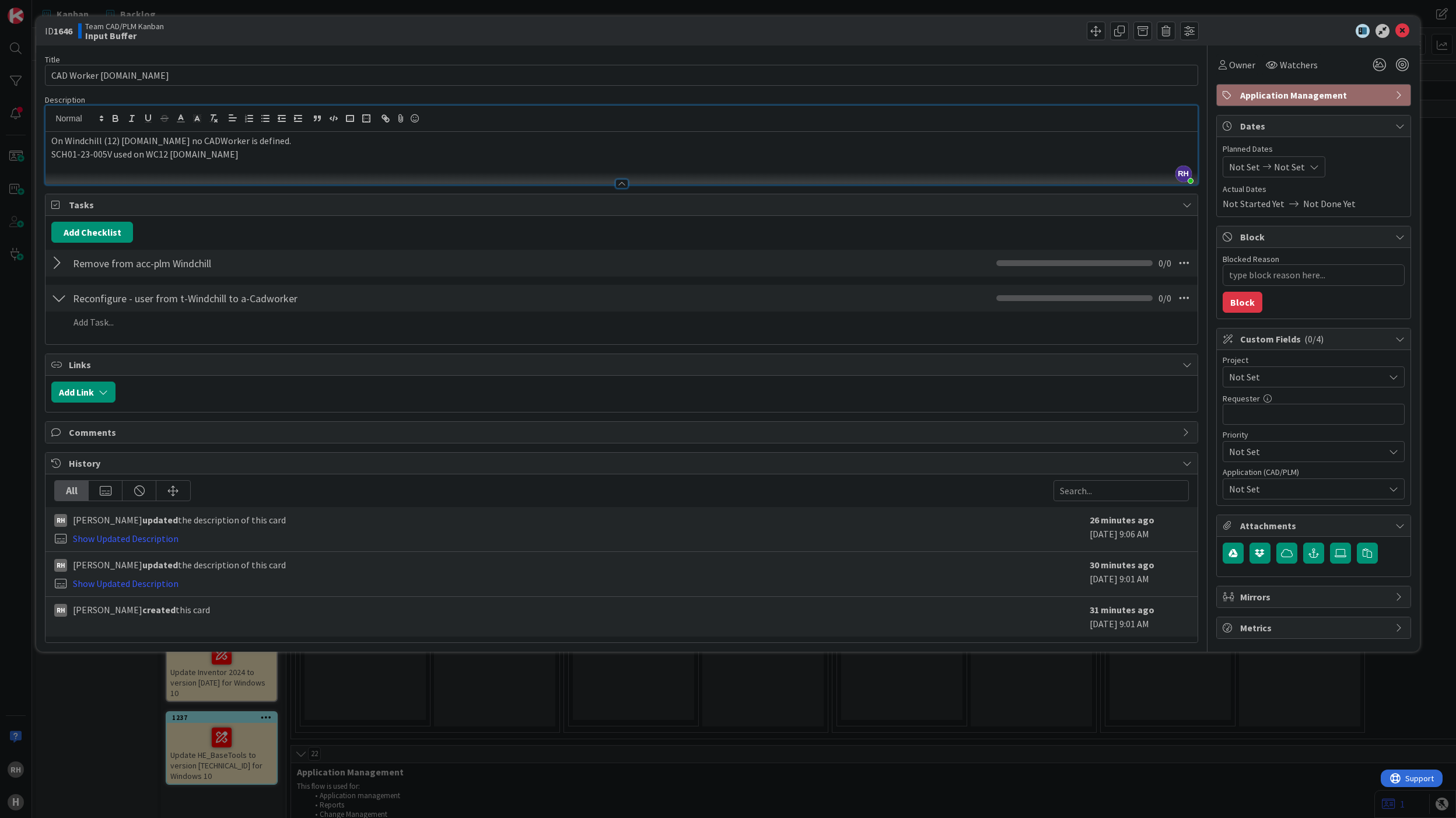
click at [59, 268] on div at bounding box center [59, 263] width 15 height 21
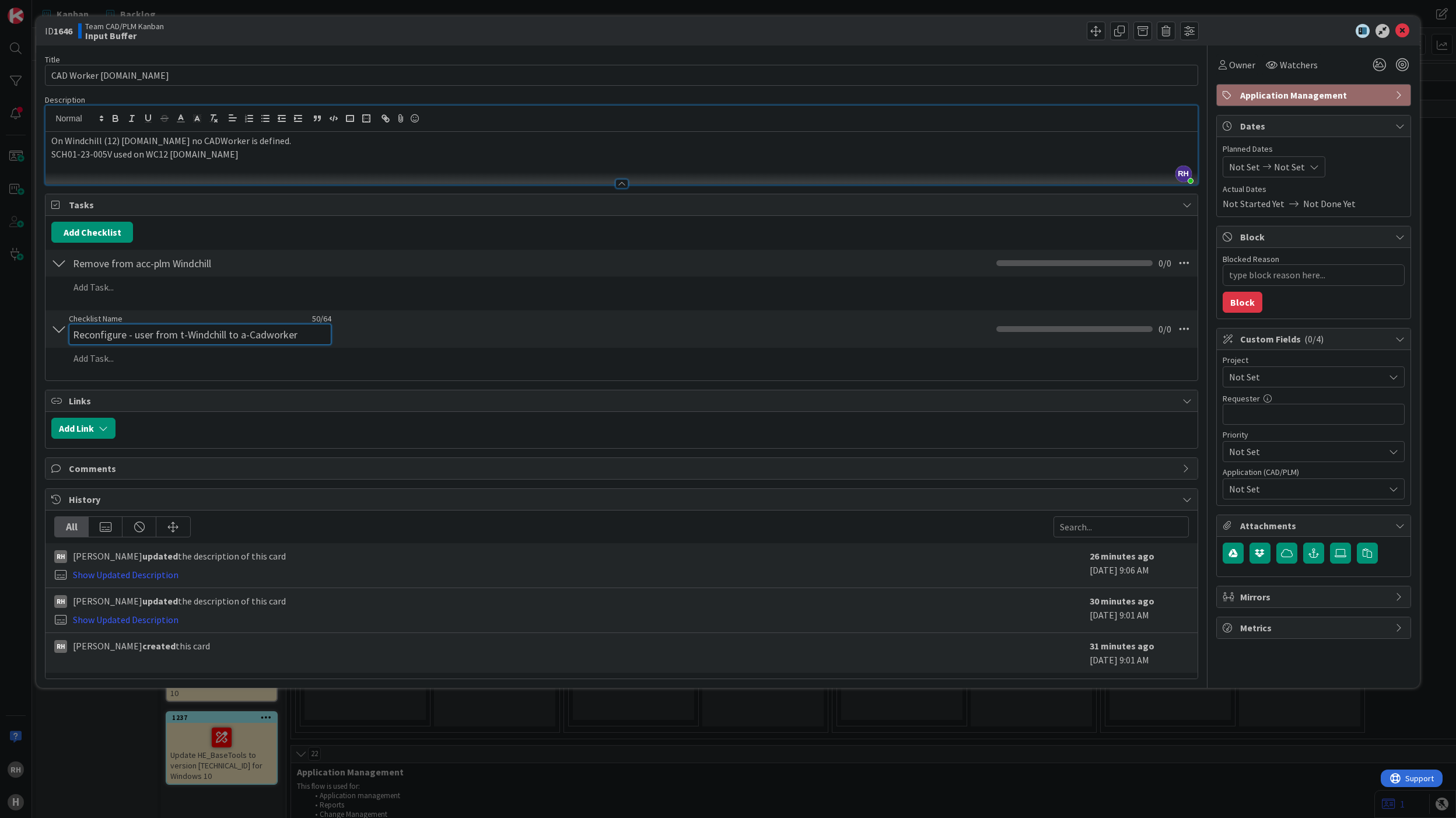
drag, startPoint x: 308, startPoint y: 326, endPoint x: 71, endPoint y: 332, distance: 237.1
click at [73, 332] on input "Reconfigure - user from t-Windchill to a-Cadworker" at bounding box center [200, 334] width 262 height 21
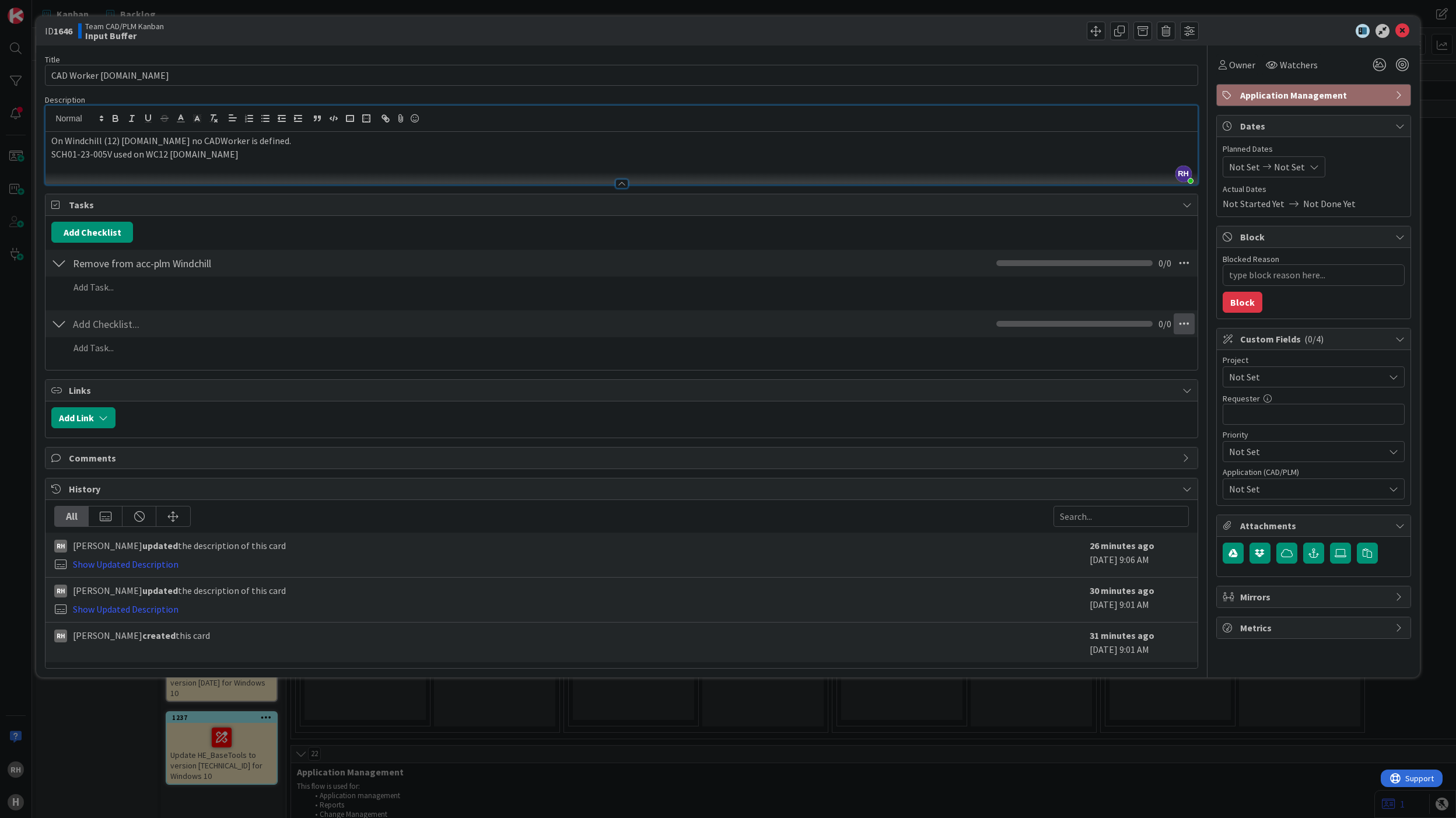
click at [1174, 328] on icon at bounding box center [1185, 324] width 21 height 21
click at [1108, 421] on link "Delete Checklist" at bounding box center [1104, 419] width 175 height 17
click at [1051, 383] on button "Delete" at bounding box center [1050, 381] width 43 height 21
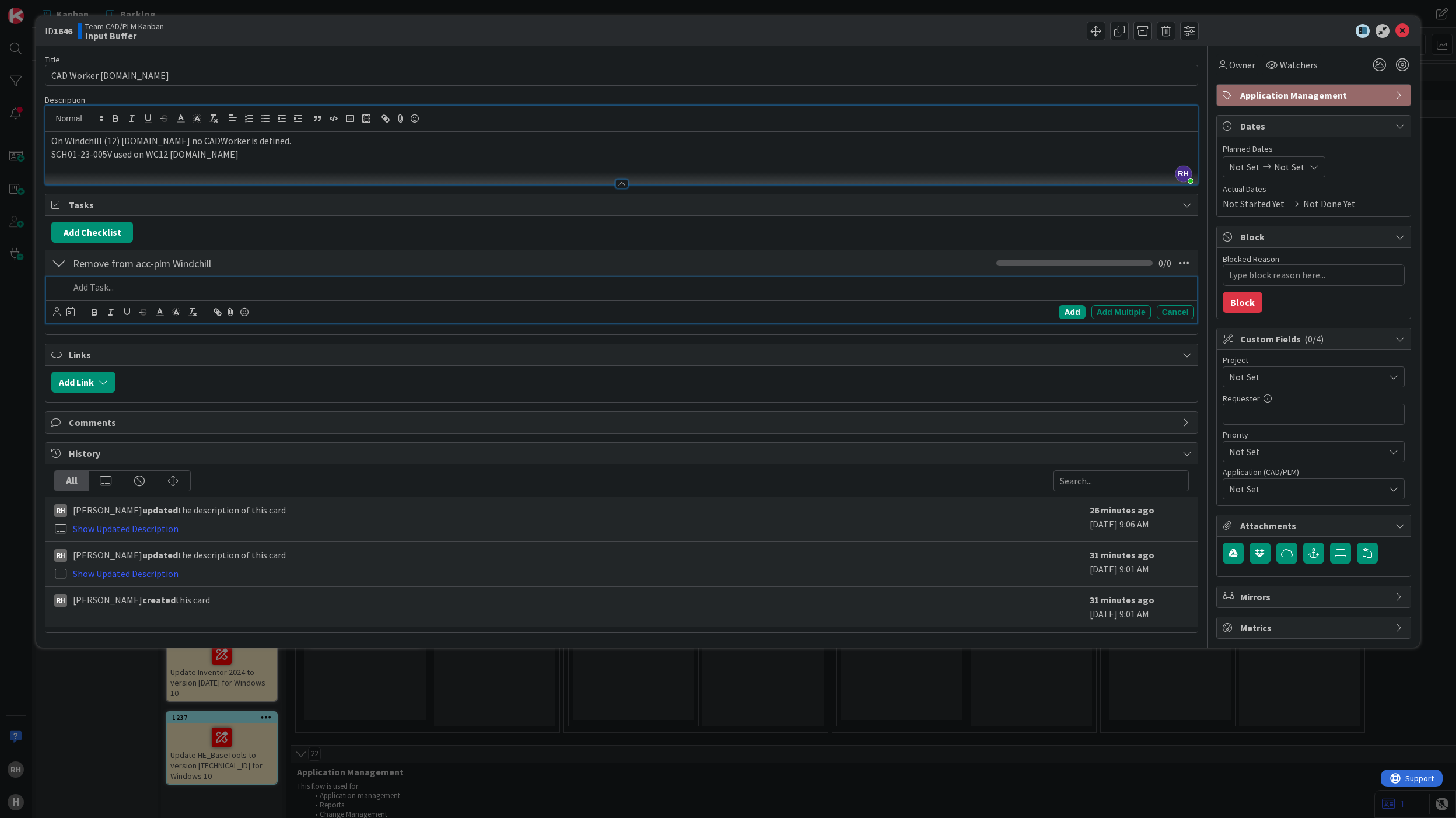
click at [135, 285] on p at bounding box center [629, 287] width 1120 height 14
click at [1065, 314] on div "Add" at bounding box center [1072, 312] width 27 height 14
type textarea "x"
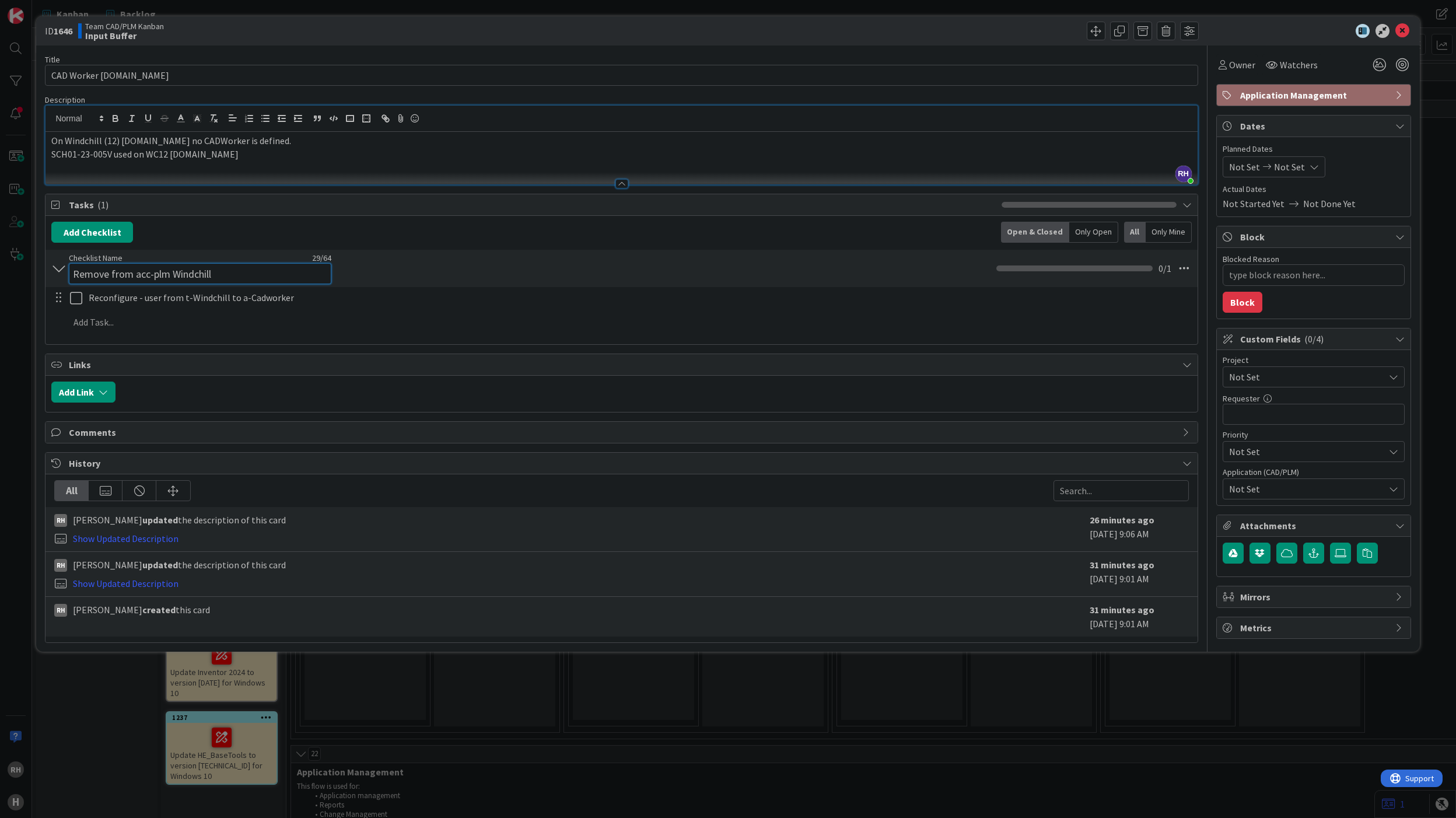
drag, startPoint x: 76, startPoint y: 266, endPoint x: 303, endPoint y: 286, distance: 227.9
click at [303, 284] on input "Remove from acc-plm Windchill" at bounding box center [200, 274] width 262 height 21
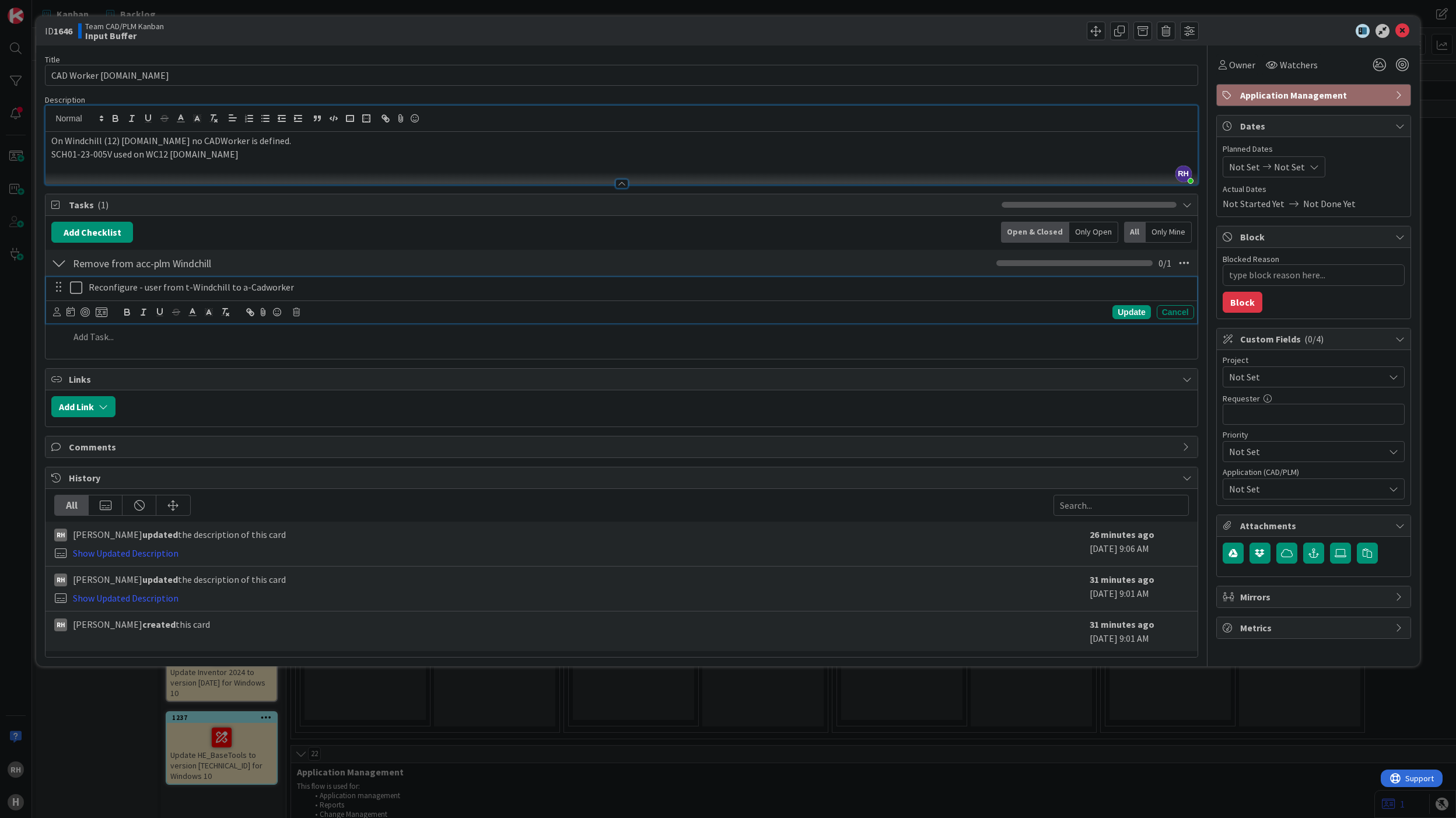
click at [388, 307] on div "Reconfigure - user from t-Windchill to a-Cadworker Update Cancel" at bounding box center [621, 300] width 1151 height 46
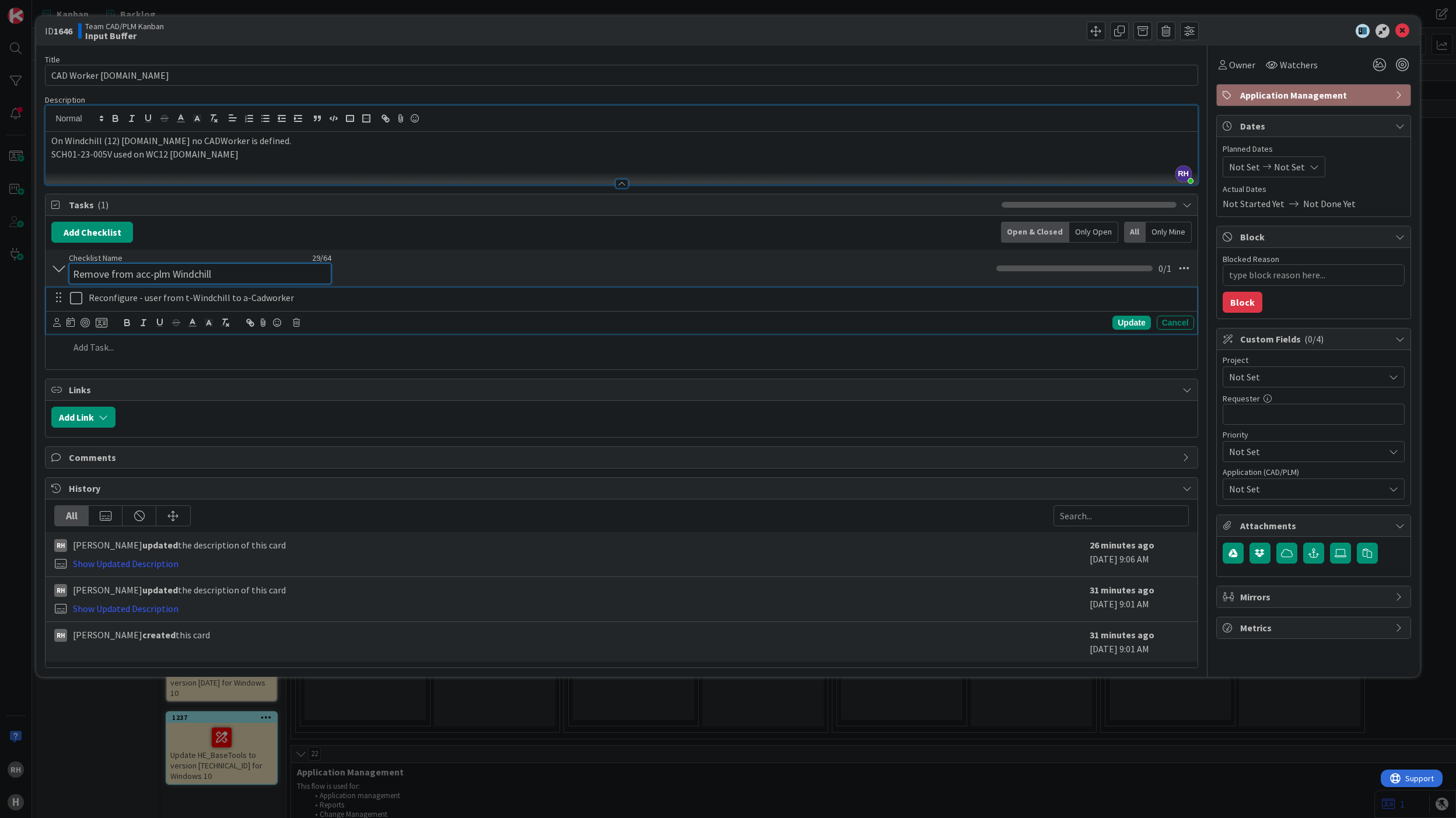
drag, startPoint x: 294, startPoint y: 273, endPoint x: 8, endPoint y: 269, distance: 286.0
click at [8, 269] on div "ID 1646 Team CAD/PLM Kanban Input Buffer Title 34 / 128 CAD Worker [DOMAIN_NAME…" at bounding box center [728, 409] width 1456 height 818
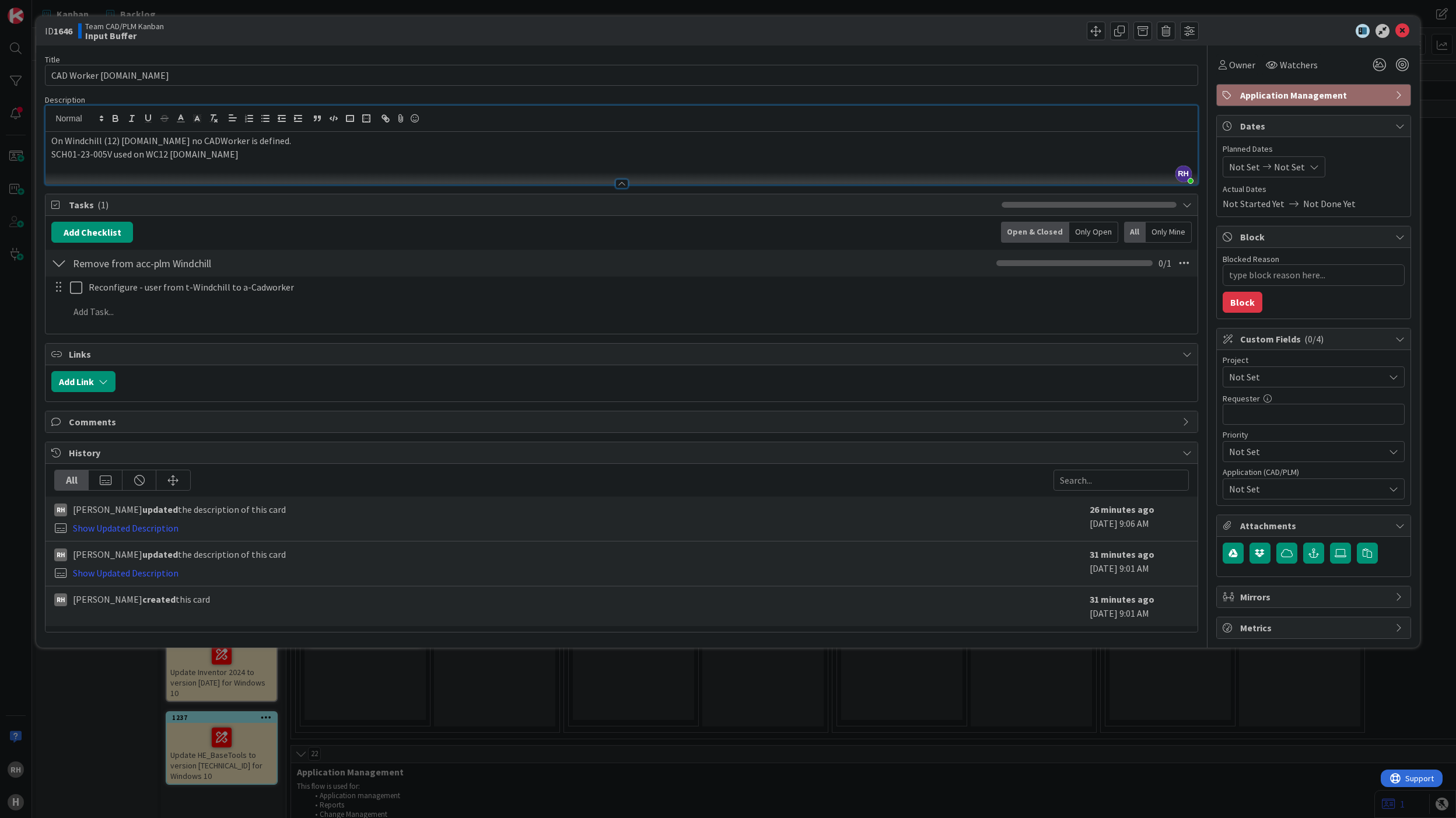
click at [460, 276] on div "Remove from acc-plm Windchill Checklist Name 29 / 64 Remove from acc-plm Windch…" at bounding box center [621, 262] width 1152 height 27
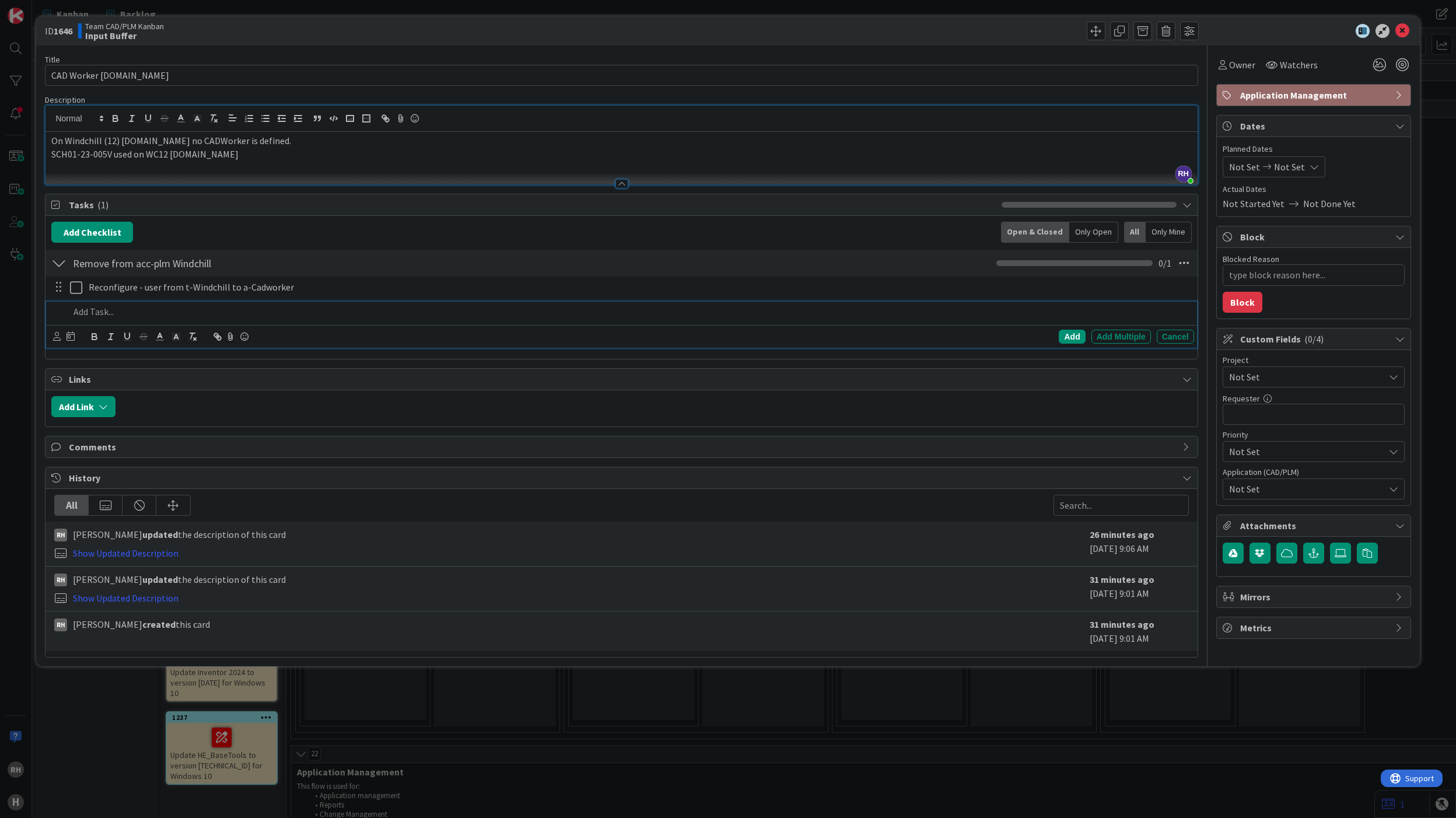
click at [96, 315] on p at bounding box center [629, 312] width 1120 height 14
click at [358, 258] on div "Remove from acc-plm Windchill Checklist Name 29 / 64 Remove from acc-plm Windch…" at bounding box center [621, 262] width 1152 height 27
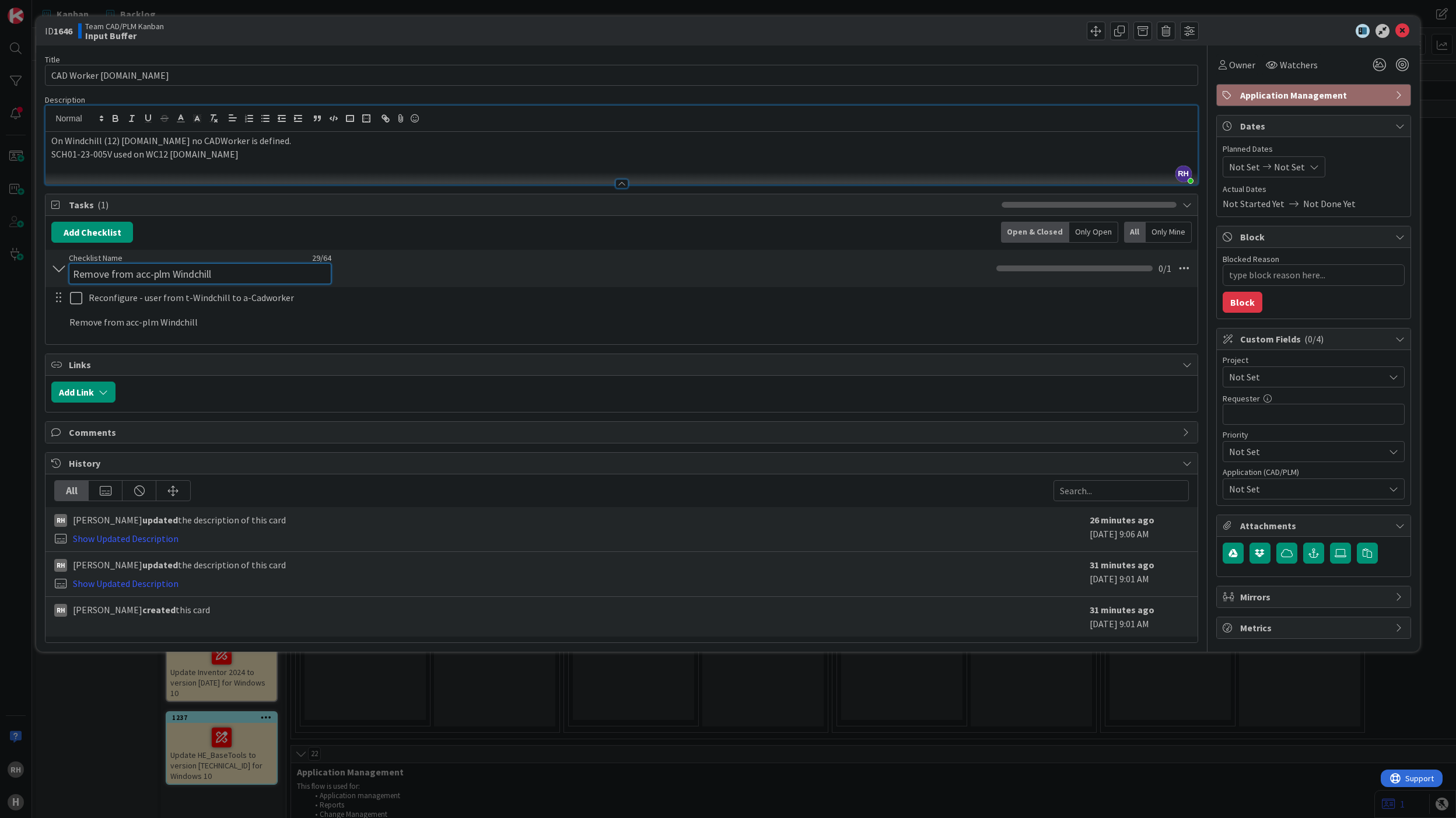
click at [146, 264] on input "Remove from acc-plm Windchill" at bounding box center [200, 274] width 262 height 21
drag, startPoint x: 216, startPoint y: 274, endPoint x: 55, endPoint y: 274, distance: 161.0
click at [55, 274] on div "Remove from acc-plm Windchill Checklist Name 29 / 64 Remove from acc-plm Windch…" at bounding box center [621, 268] width 1152 height 37
type input "A"
type input "Tasks"
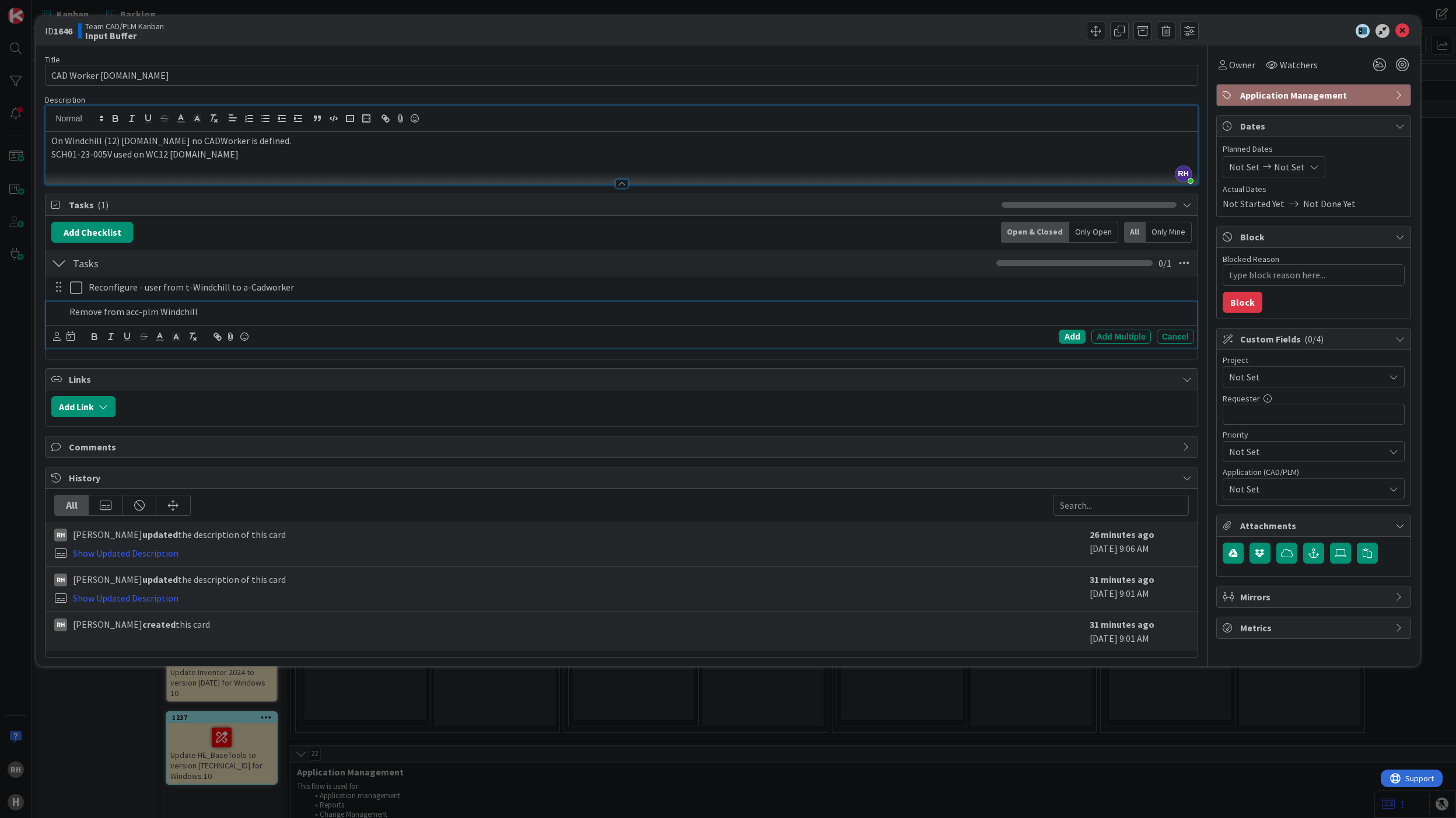
click at [453, 329] on div "Remove from acc-plm Windchill Add Add Multiple Cancel" at bounding box center [621, 324] width 1151 height 46
click at [1064, 338] on div "Add" at bounding box center [1072, 337] width 27 height 14
type textarea "x"
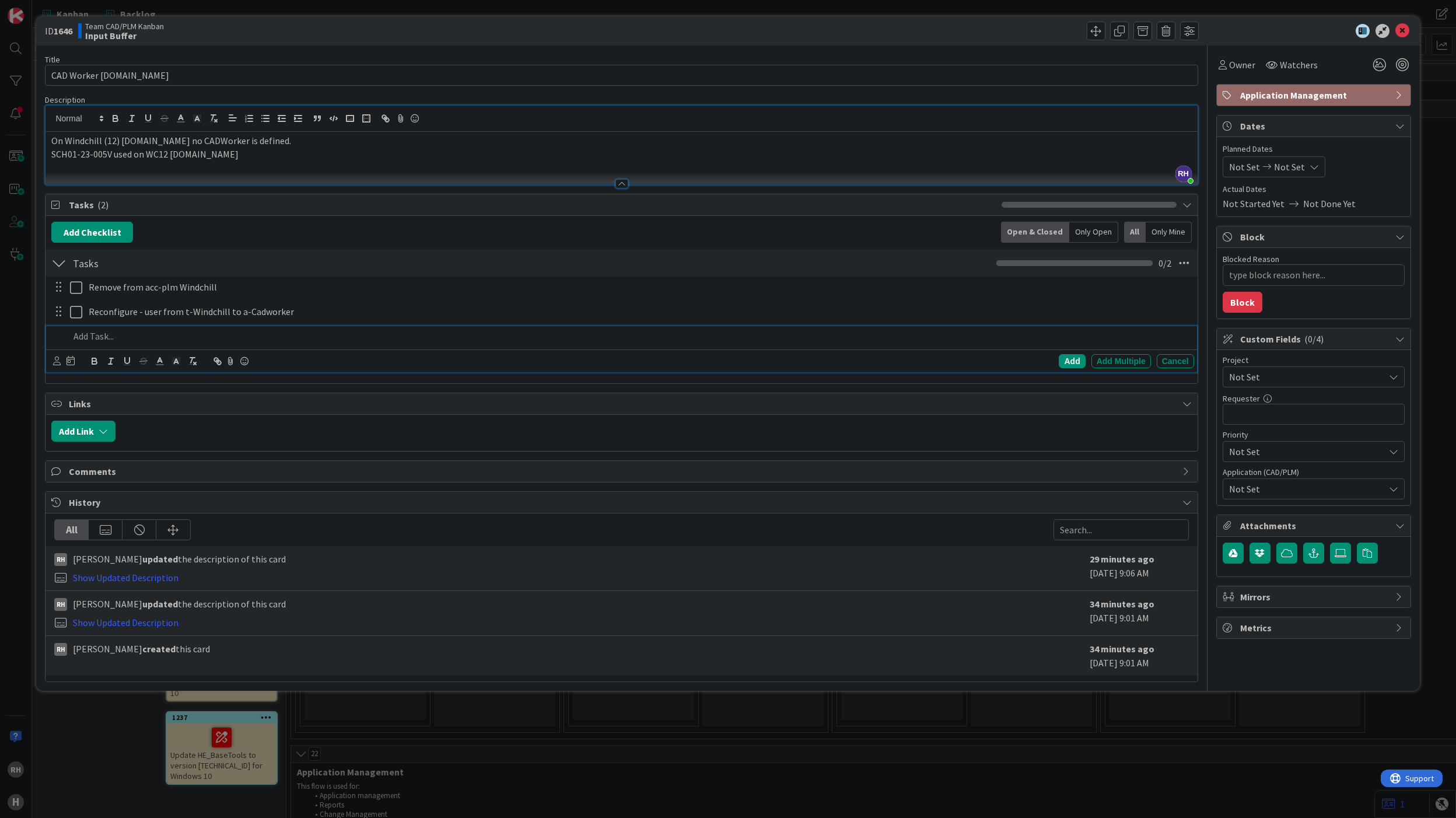
click at [80, 340] on p at bounding box center [629, 337] width 1120 height 14
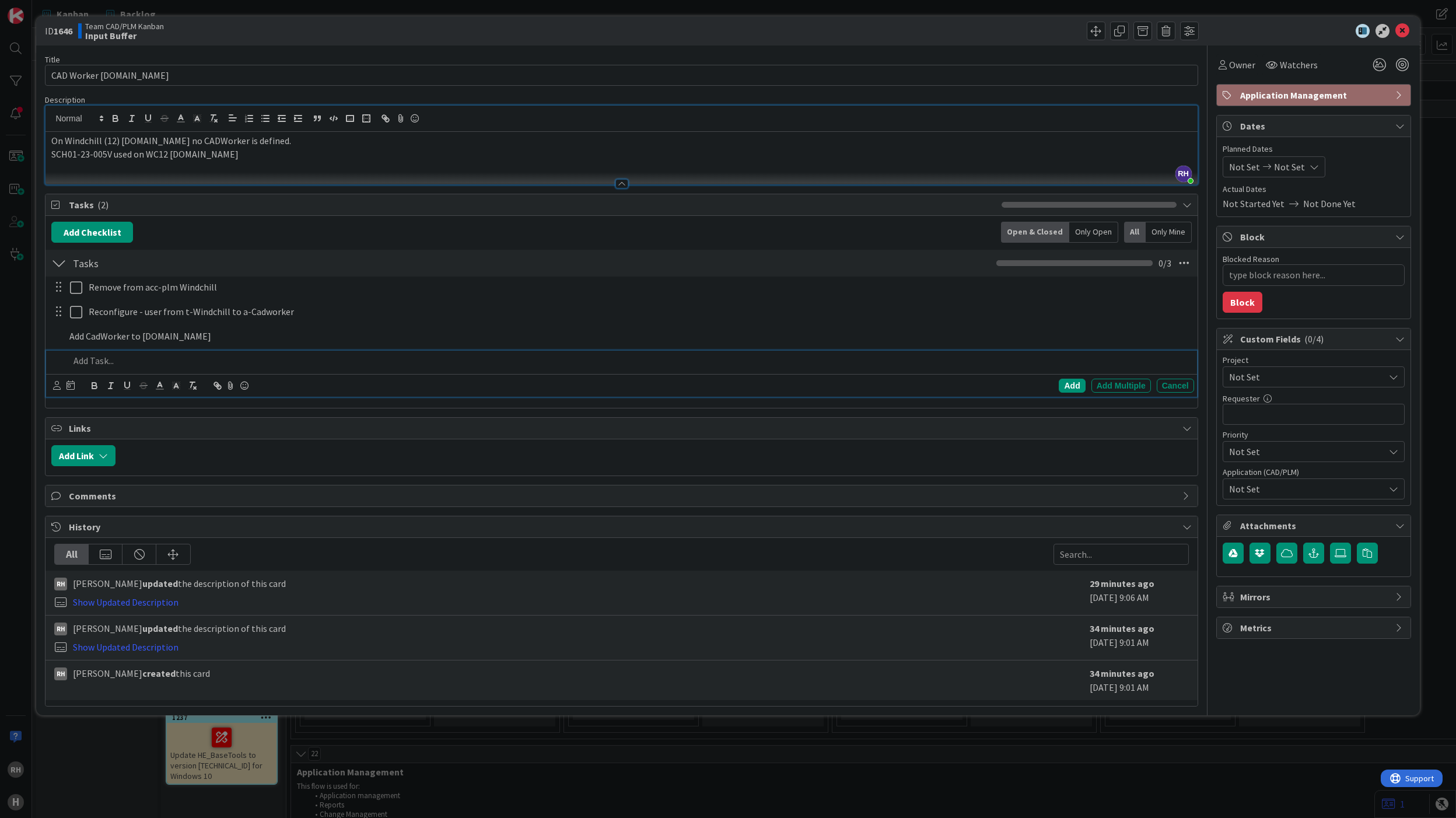
type textarea "x"
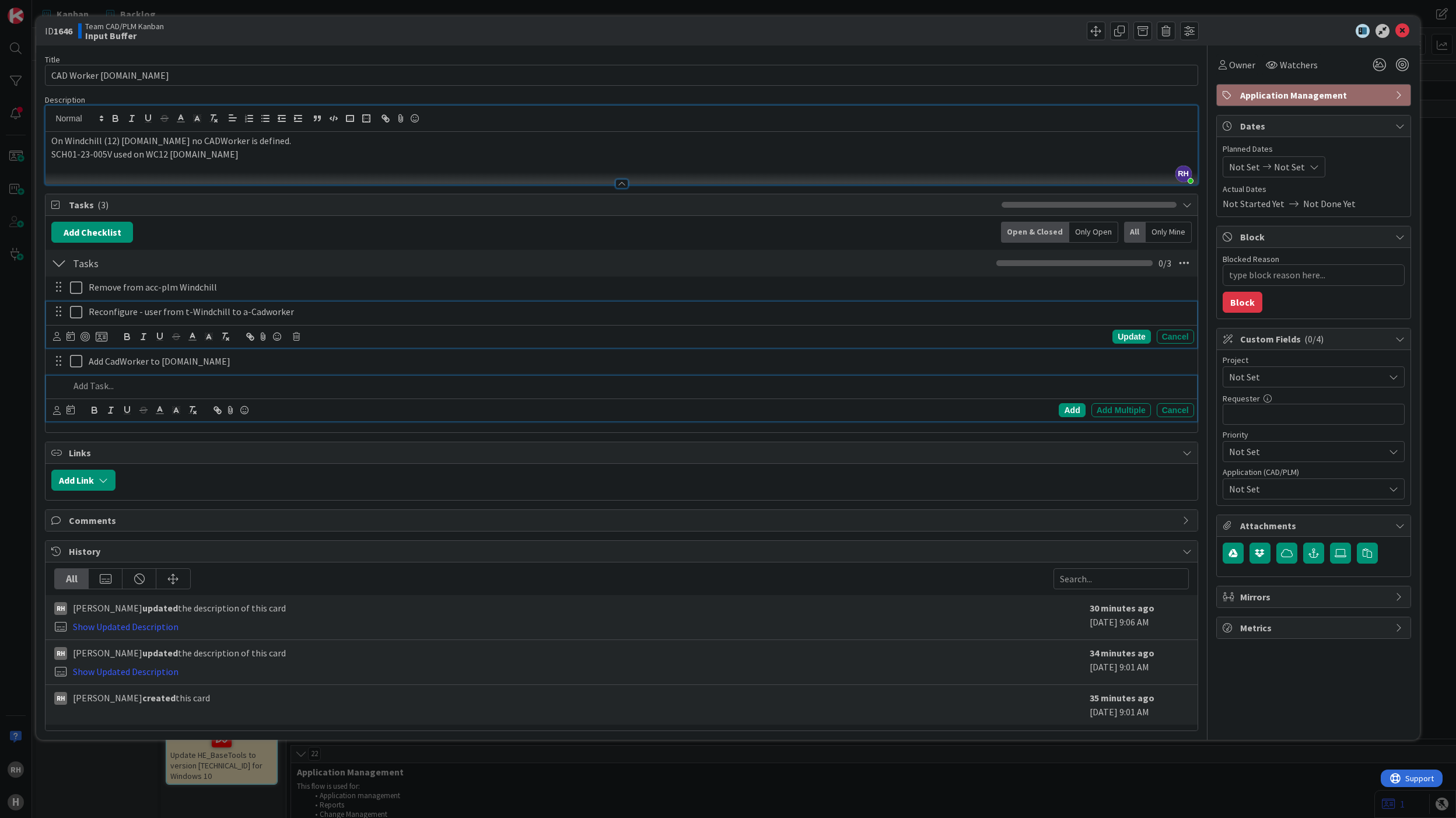
click at [136, 316] on p "Reconfigure - user from t-Windchill to a-Cadworker" at bounding box center [639, 312] width 1101 height 14
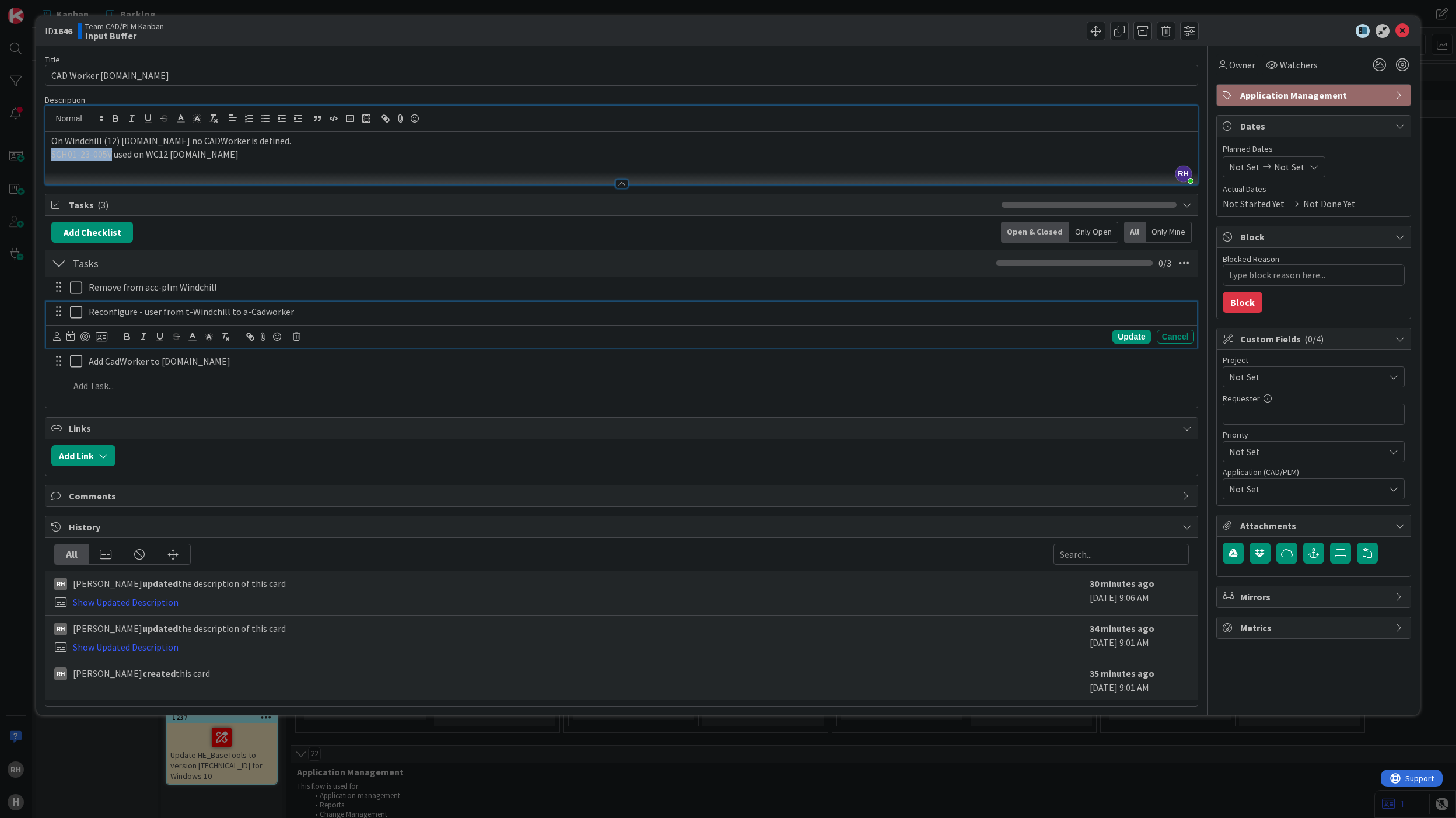
drag, startPoint x: 50, startPoint y: 155, endPoint x: 109, endPoint y: 155, distance: 59.0
click at [109, 155] on div "On Windchill (12) [DOMAIN_NAME] no CADWorker is defined. SCH01-23-005V used on …" at bounding box center [621, 158] width 1152 height 52
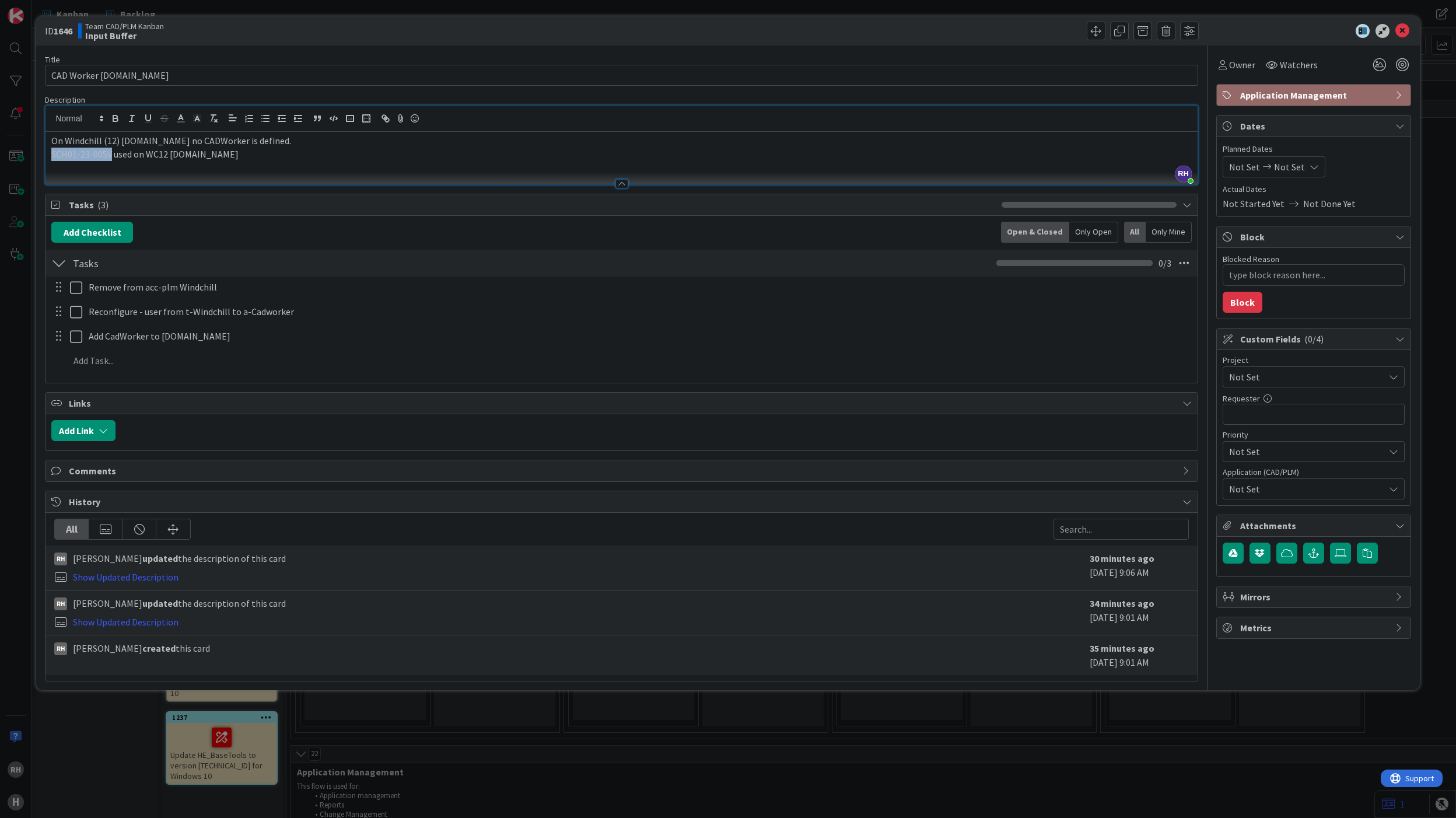
copy p "SCH01-23-005V"
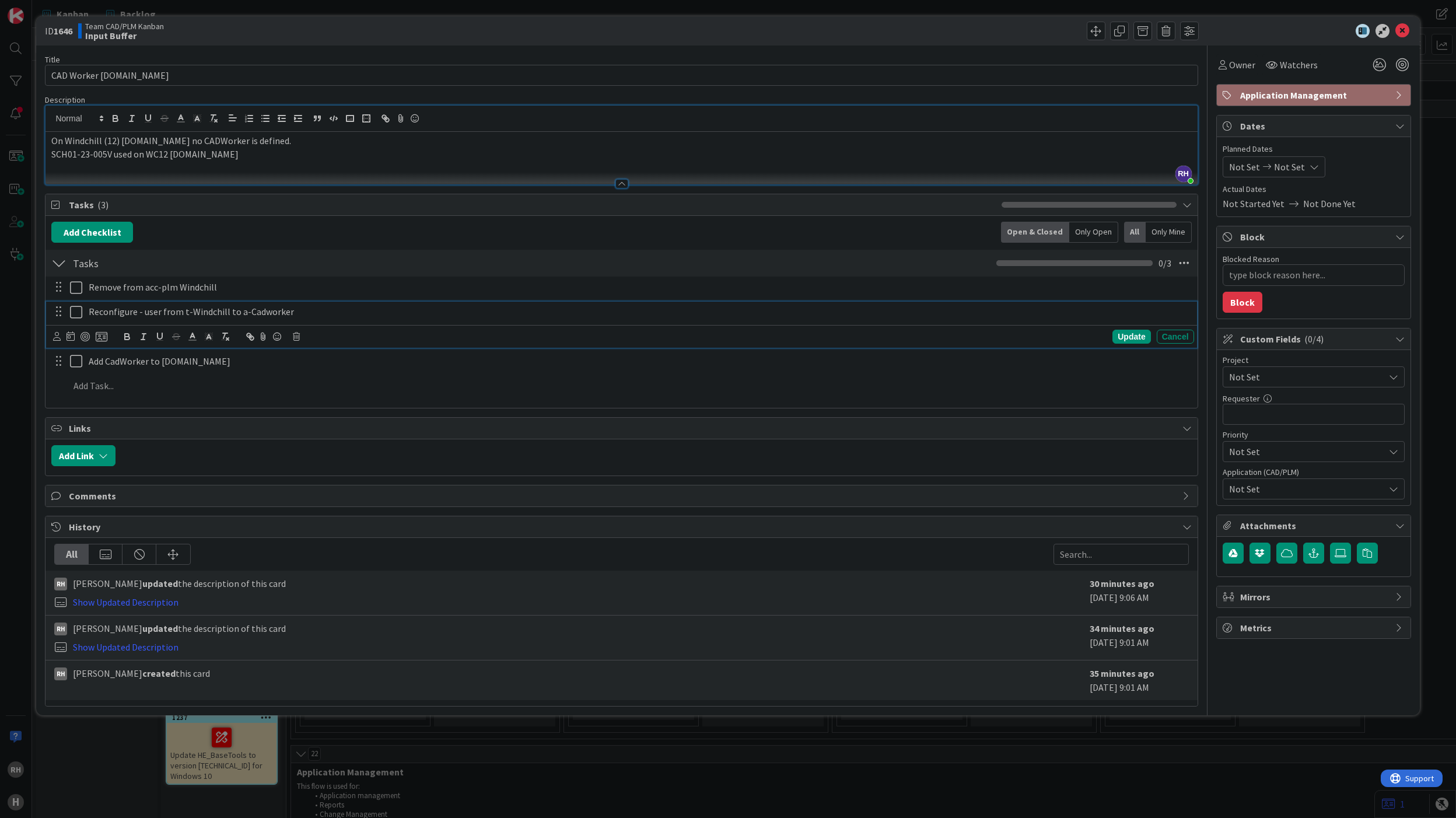
click at [137, 314] on p "Reconfigure - user from t-Windchill to a-Cadworker" at bounding box center [639, 312] width 1101 height 14
paste div
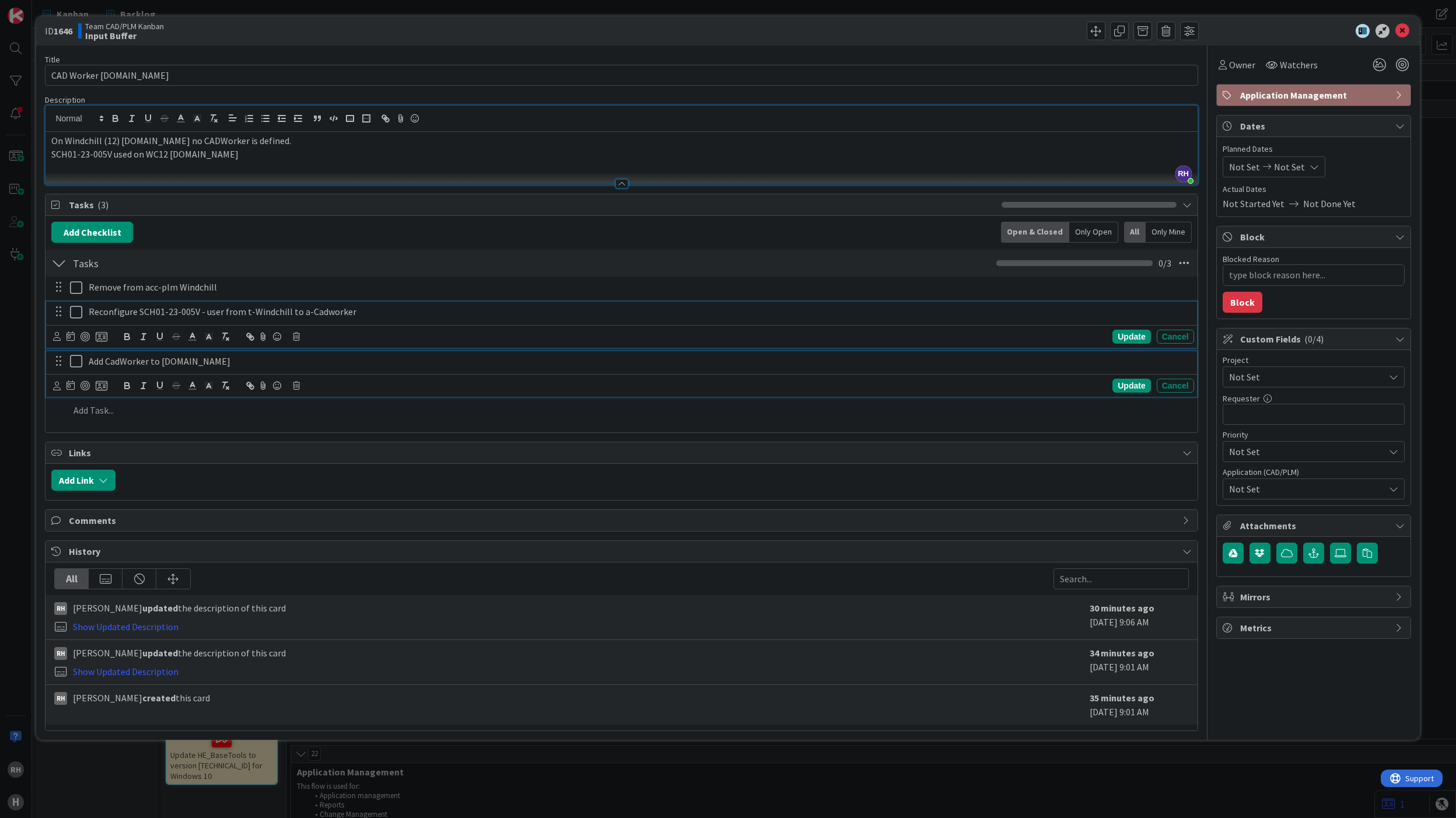
click at [330, 364] on p "Add CadWorker to [DOMAIN_NAME]" at bounding box center [639, 361] width 1101 height 14
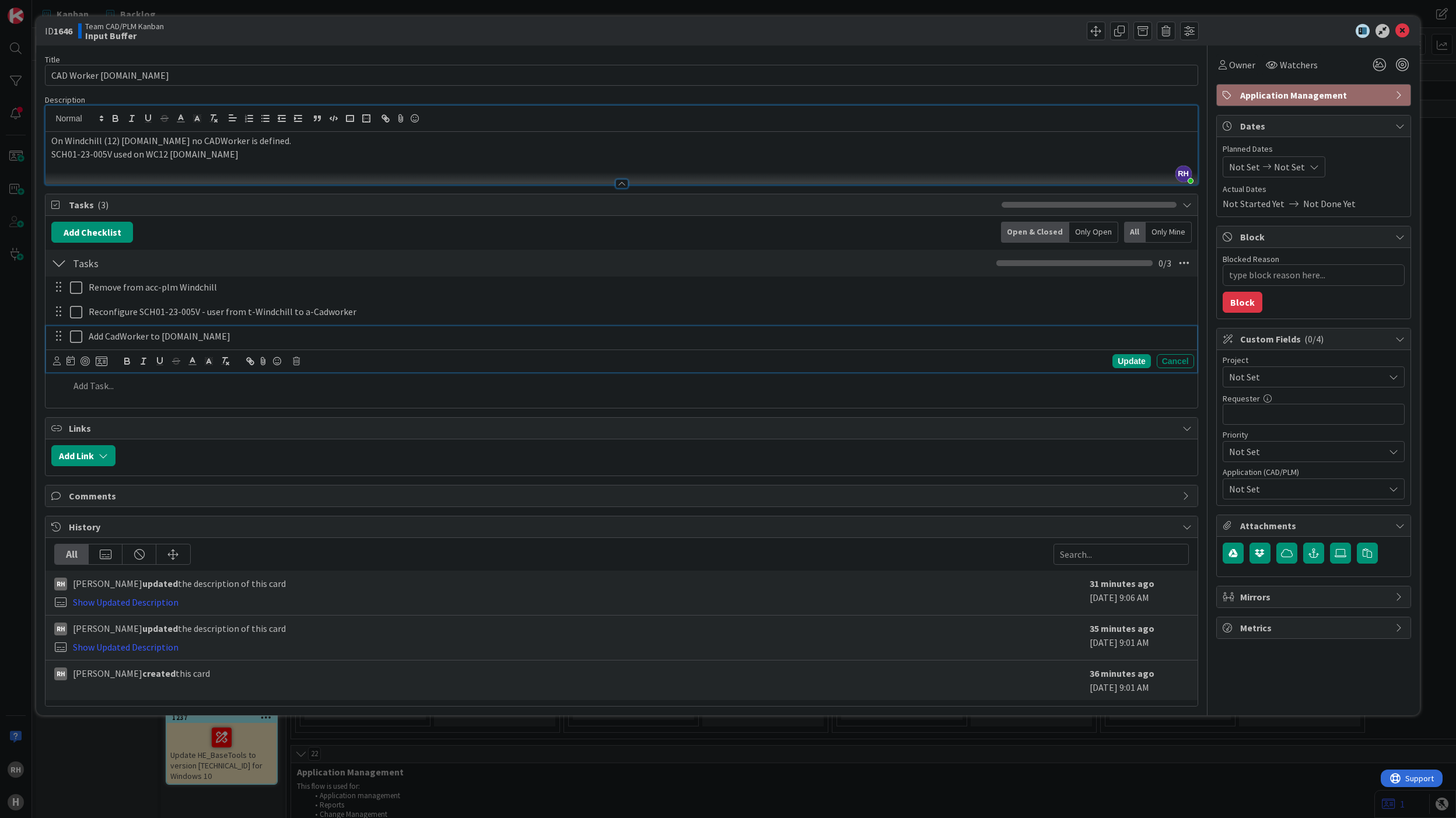
click at [234, 237] on div "Add Checklist Back Open & Closed Only Open All Only Mine" at bounding box center [621, 232] width 1140 height 21
click at [88, 362] on p at bounding box center [629, 361] width 1120 height 14
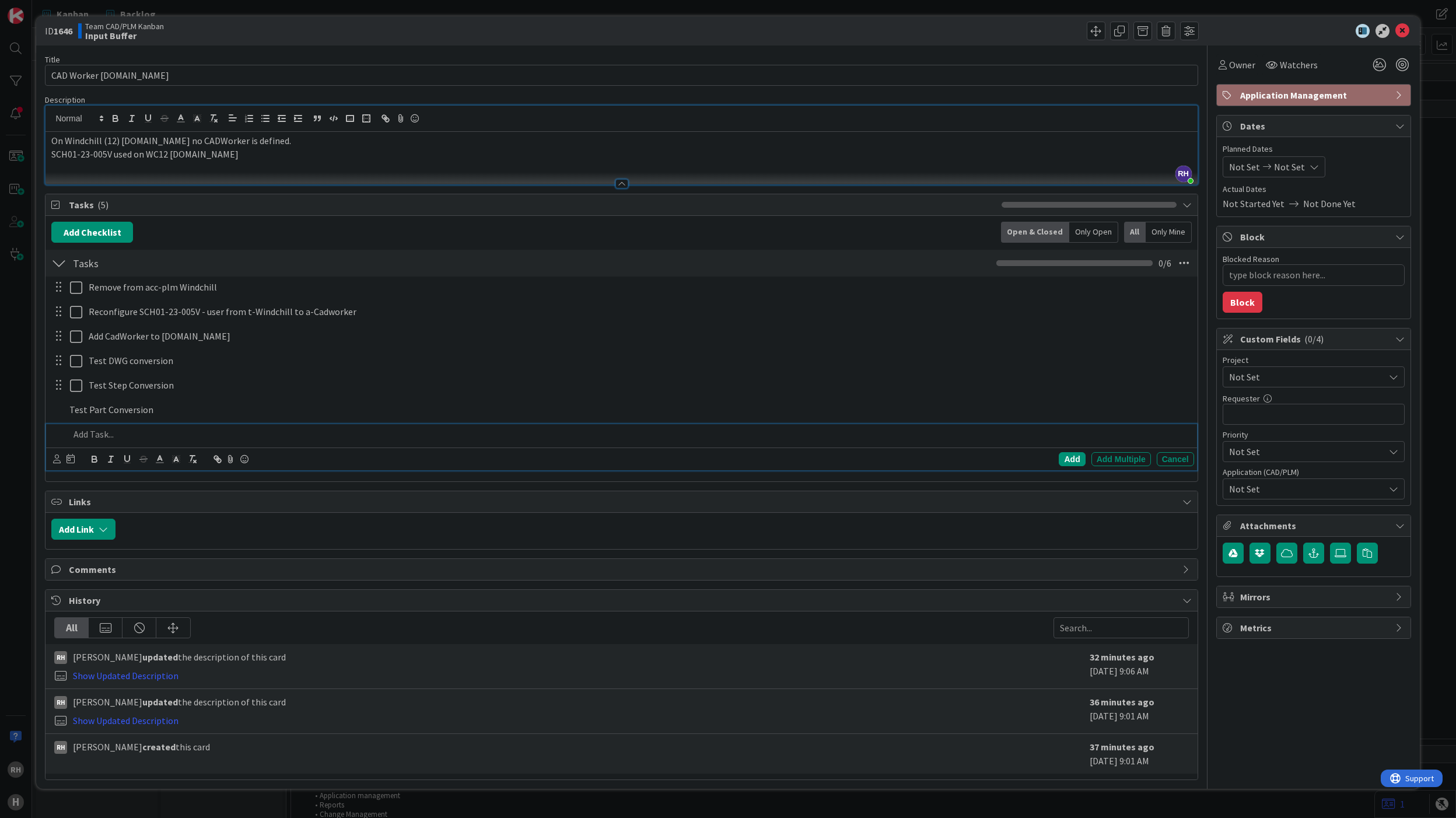
type textarea "x"
click at [1404, 29] on icon at bounding box center [1402, 31] width 14 height 14
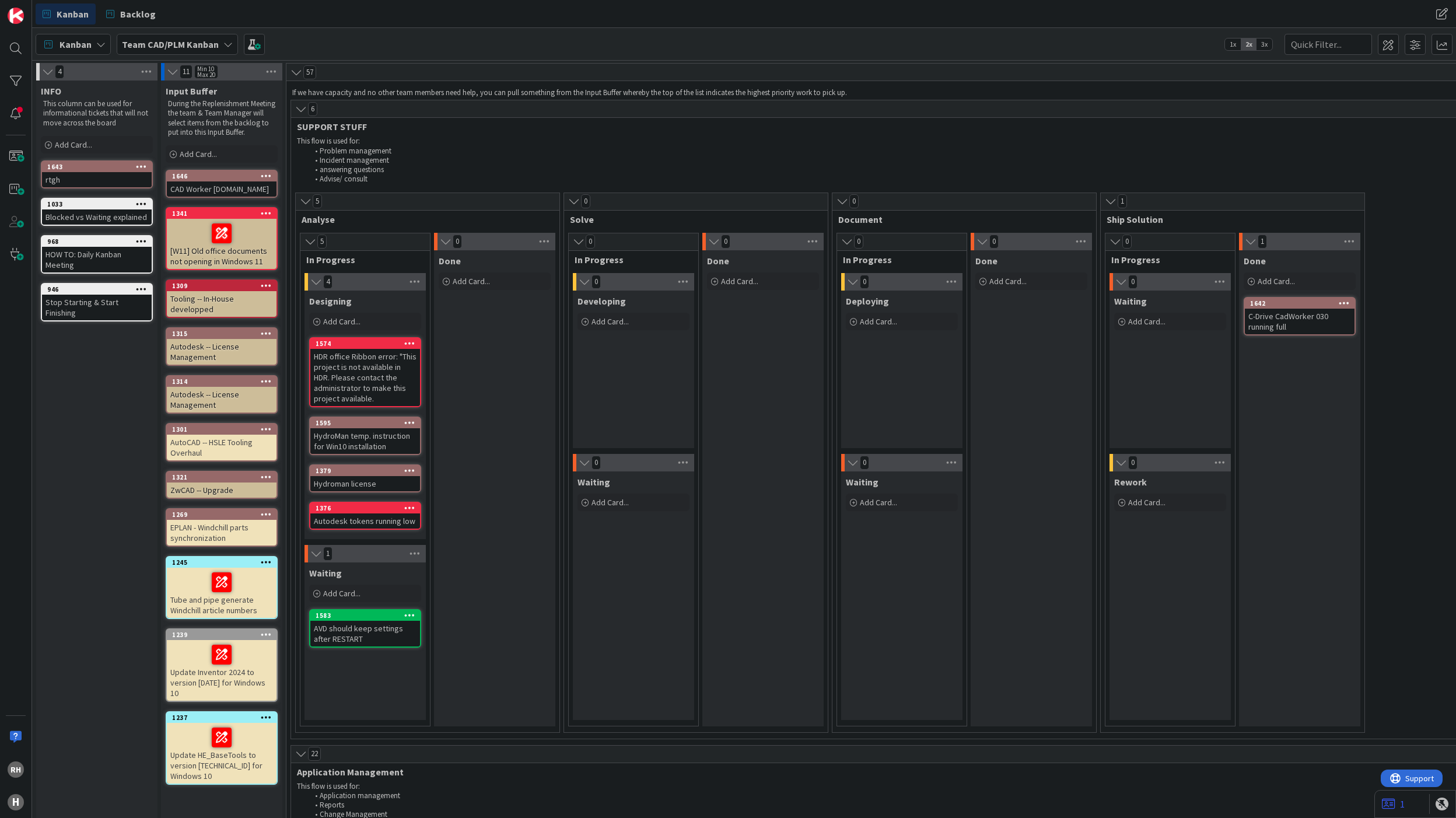
click at [20, 255] on span at bounding box center [15, 254] width 23 height 23
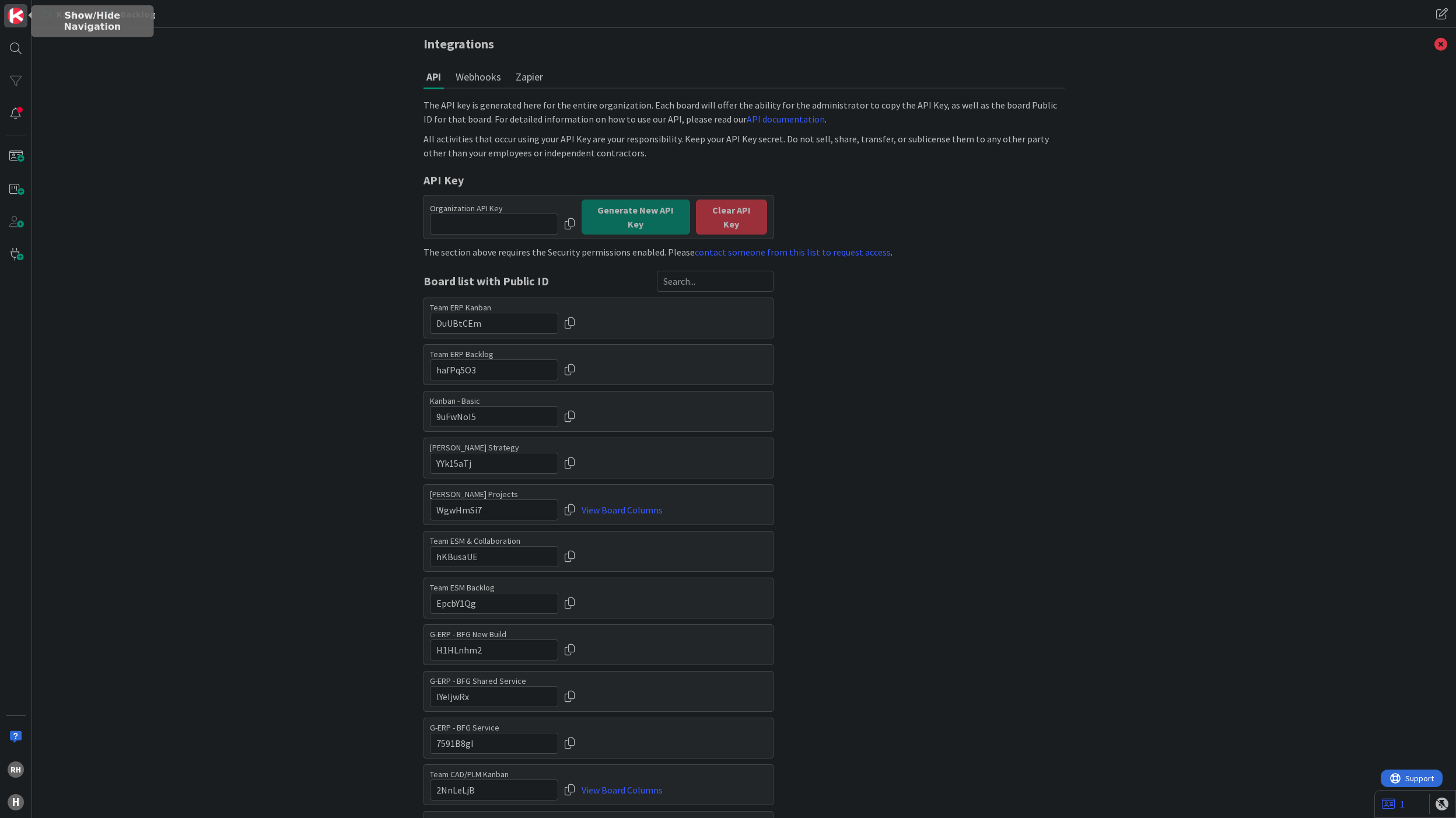
click at [19, 15] on img at bounding box center [15, 15] width 16 height 16
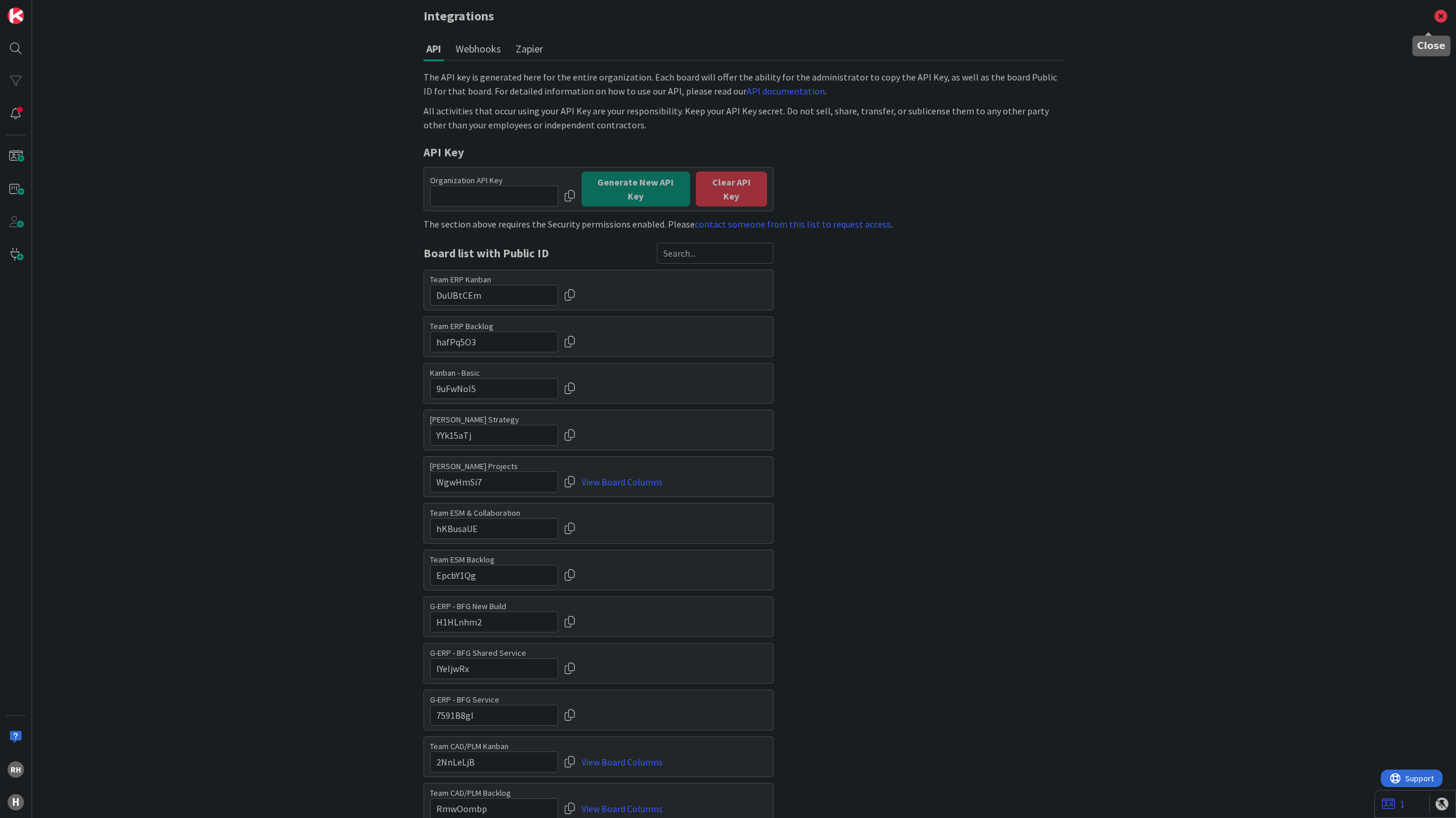
click at [1429, 14] on icon at bounding box center [1442, 16] width 31 height 32
